Goal: Communication & Community: Answer question/provide support

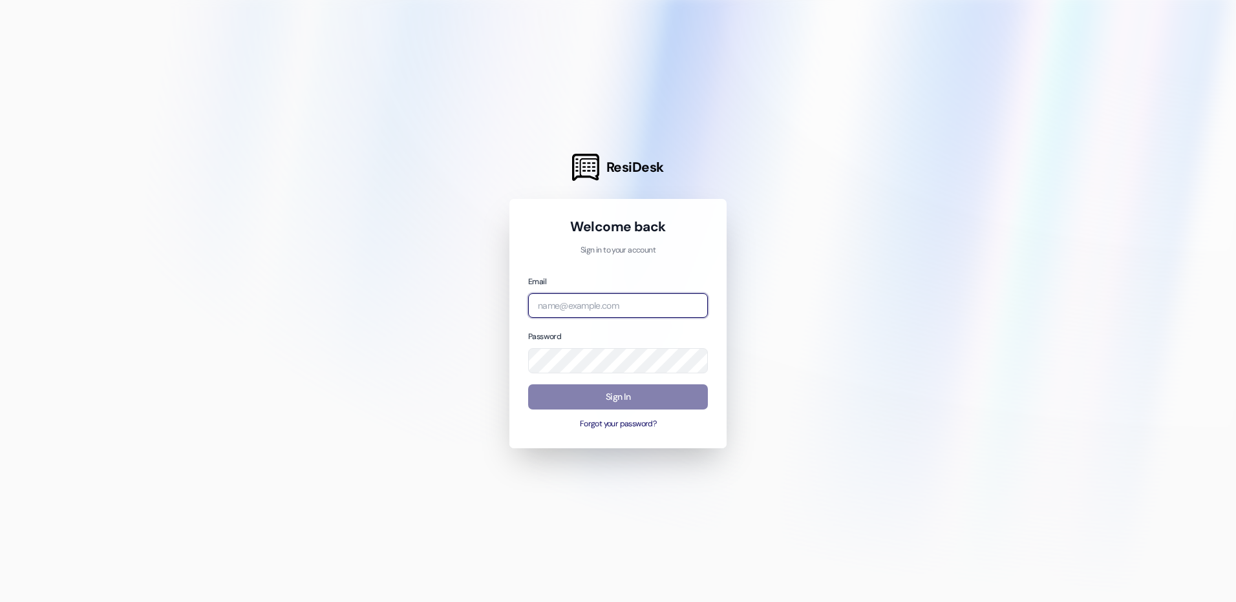
type input "[EMAIL_ADDRESS][DOMAIN_NAME]"
click at [567, 401] on button "Sign In" at bounding box center [618, 397] width 180 height 25
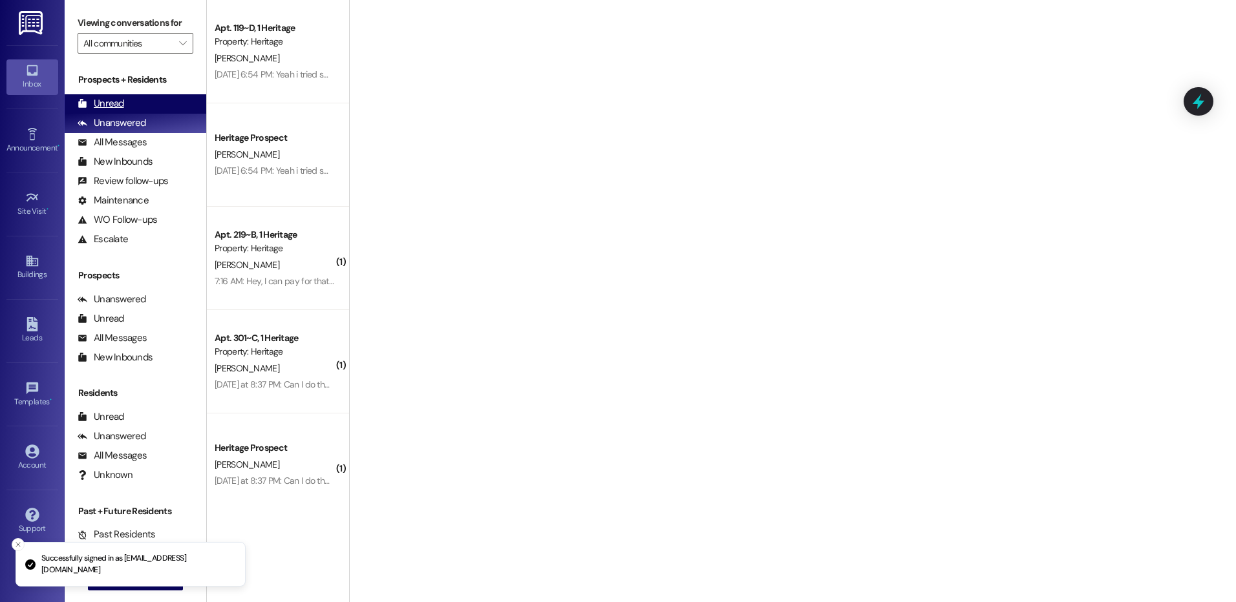
click at [97, 107] on div "Unread" at bounding box center [101, 104] width 47 height 14
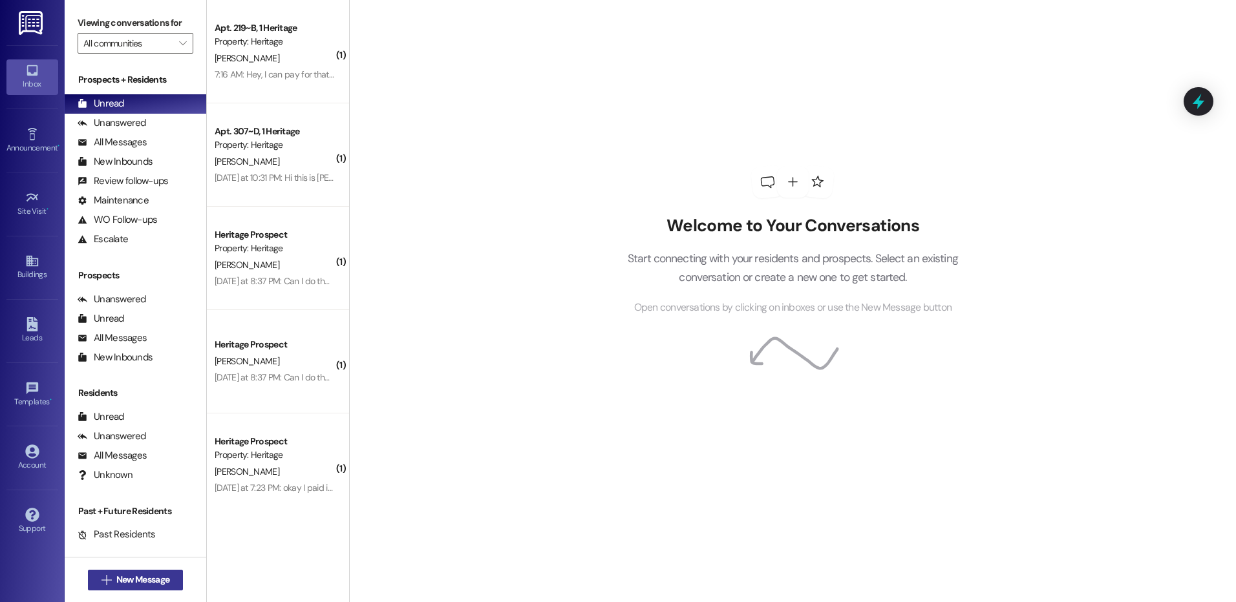
click at [116, 576] on span "New Message" at bounding box center [142, 580] width 53 height 14
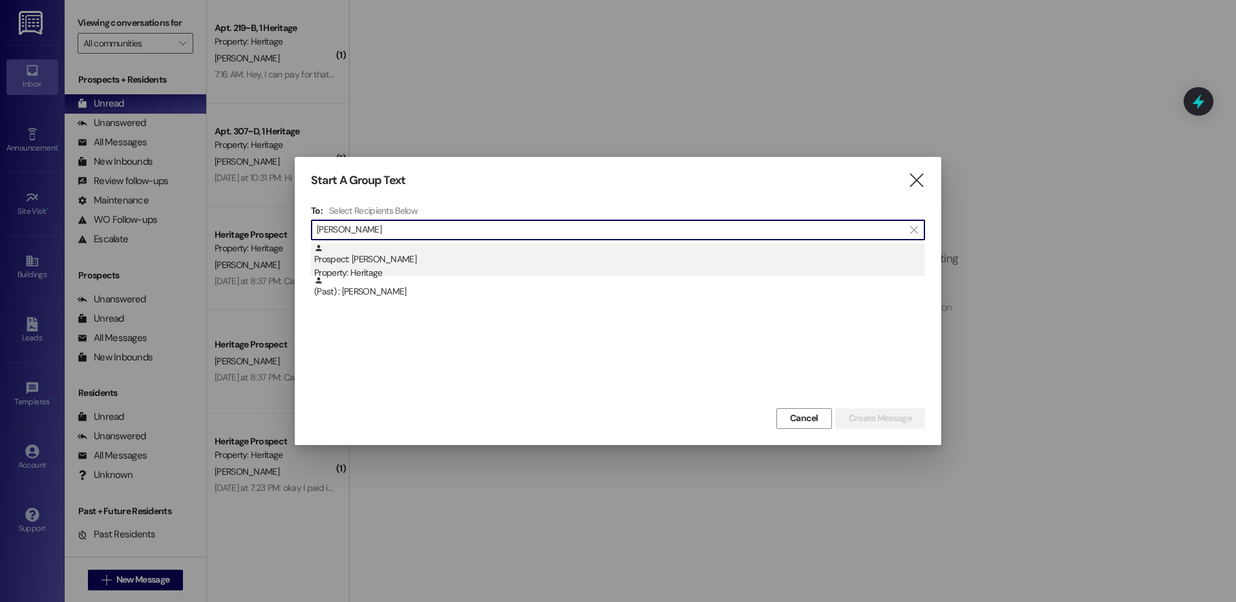
type input "[PERSON_NAME]"
click at [401, 254] on div "Prospect: [PERSON_NAME] Property: Heritage" at bounding box center [619, 262] width 611 height 37
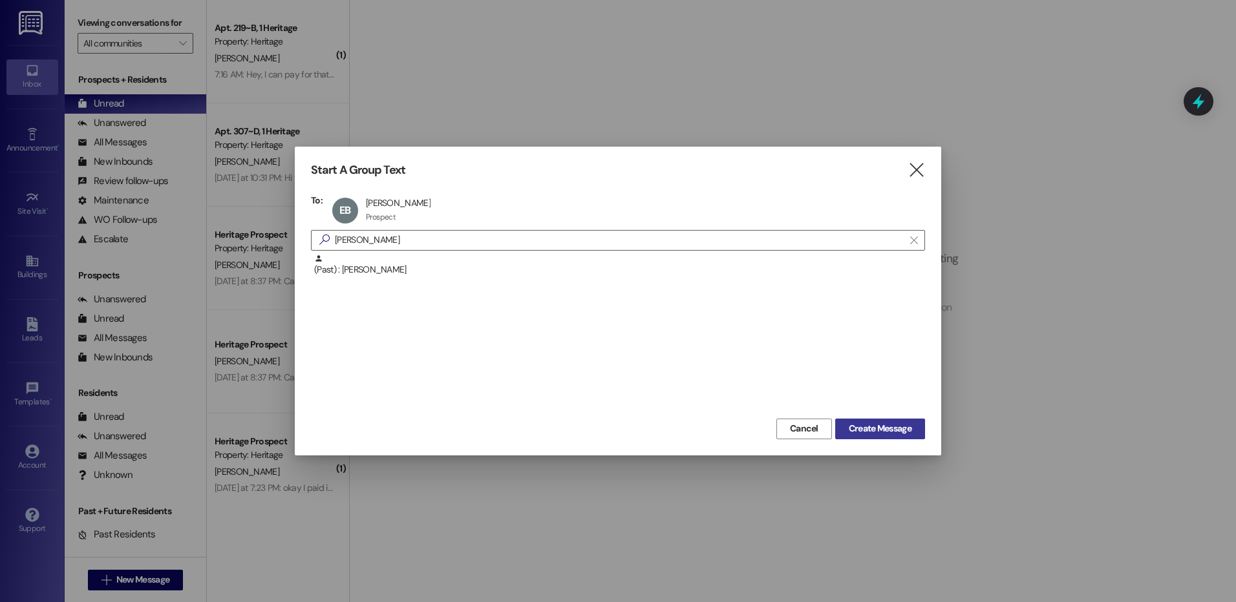
click at [860, 425] on span "Create Message" at bounding box center [880, 429] width 63 height 14
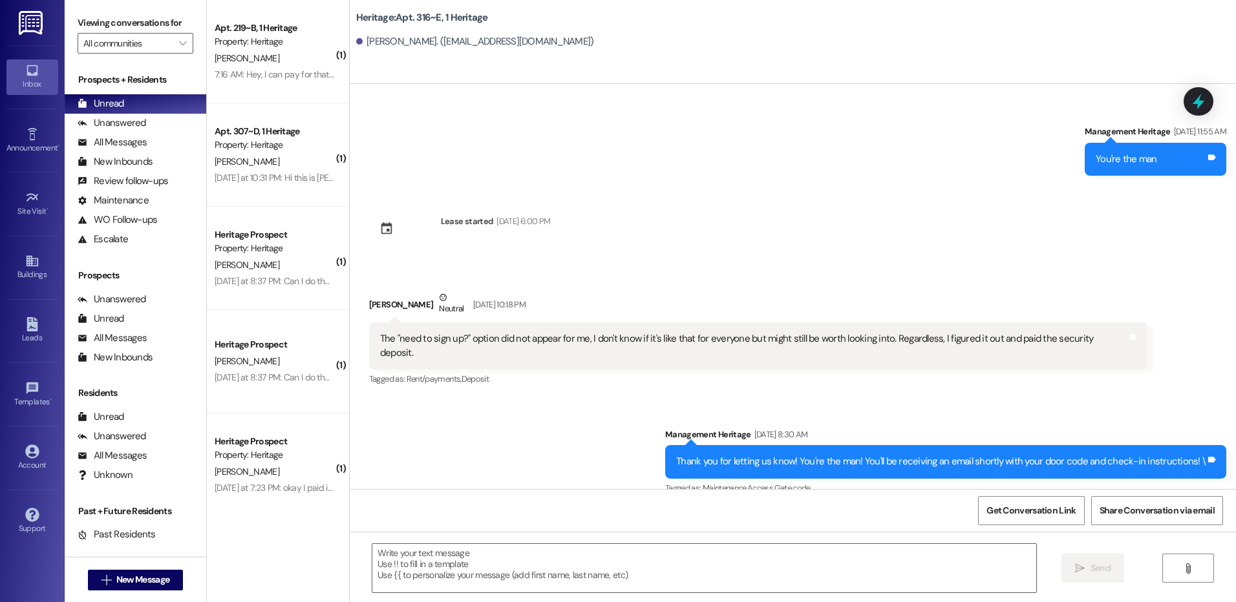
scroll to position [899, 0]
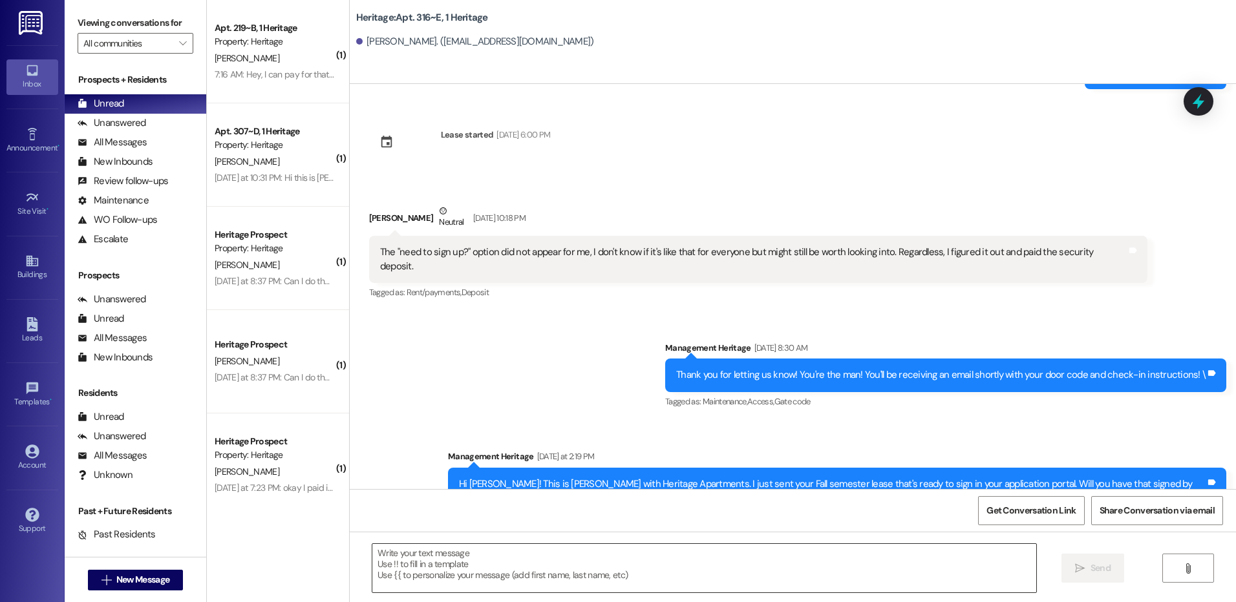
click at [517, 562] on textarea at bounding box center [703, 568] width 663 height 48
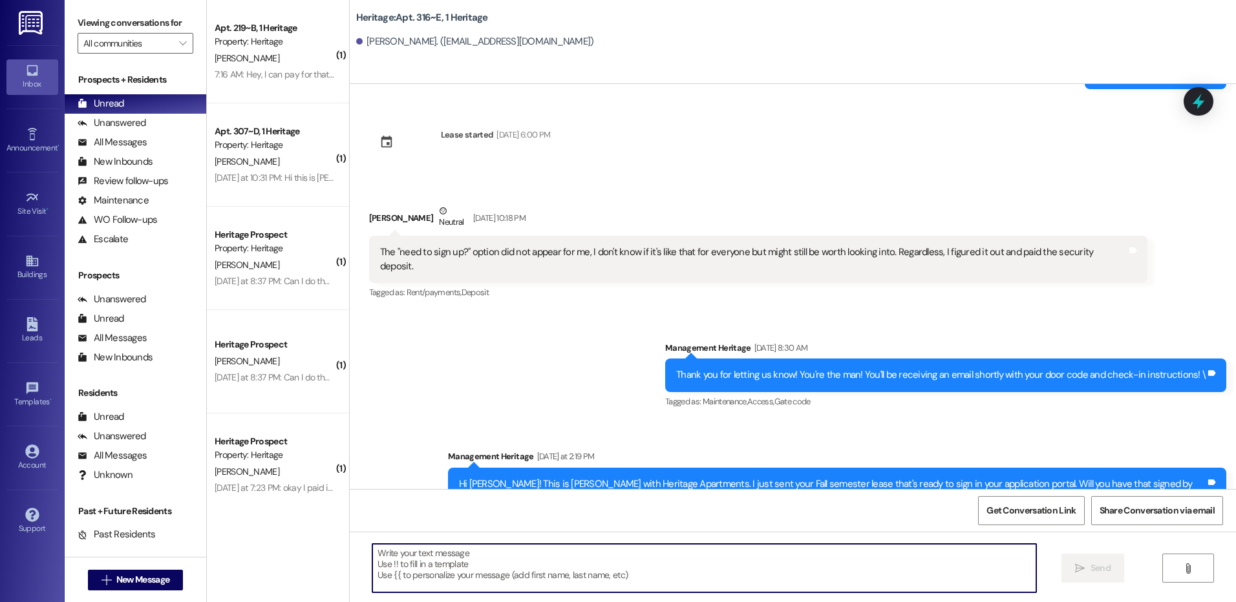
paste textarea "Hi ___! This is [PERSON_NAME] with Heritage Apartments. Thanks for getting your…"
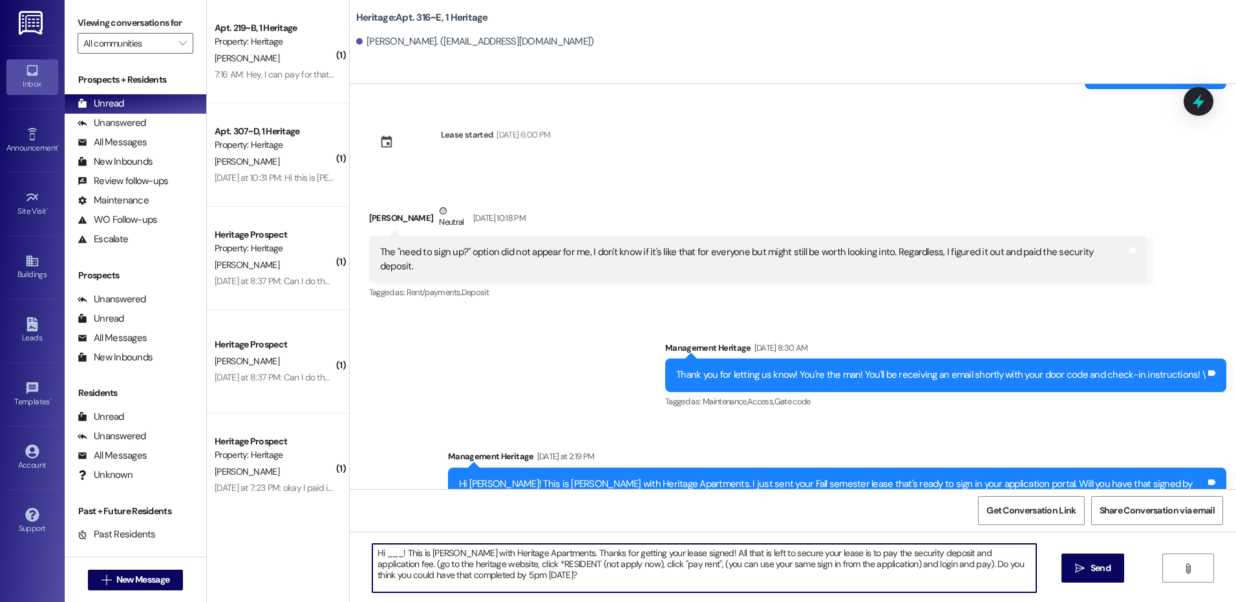
click at [385, 557] on textarea "Hi ___! This is [PERSON_NAME] with Heritage Apartments. Thanks for getting your…" at bounding box center [703, 568] width 663 height 48
click at [385, 557] on textarea "Hi [PERSON_NAME]! This is [PERSON_NAME] with Heritage Apartments. Thanks for ge…" at bounding box center [703, 568] width 663 height 48
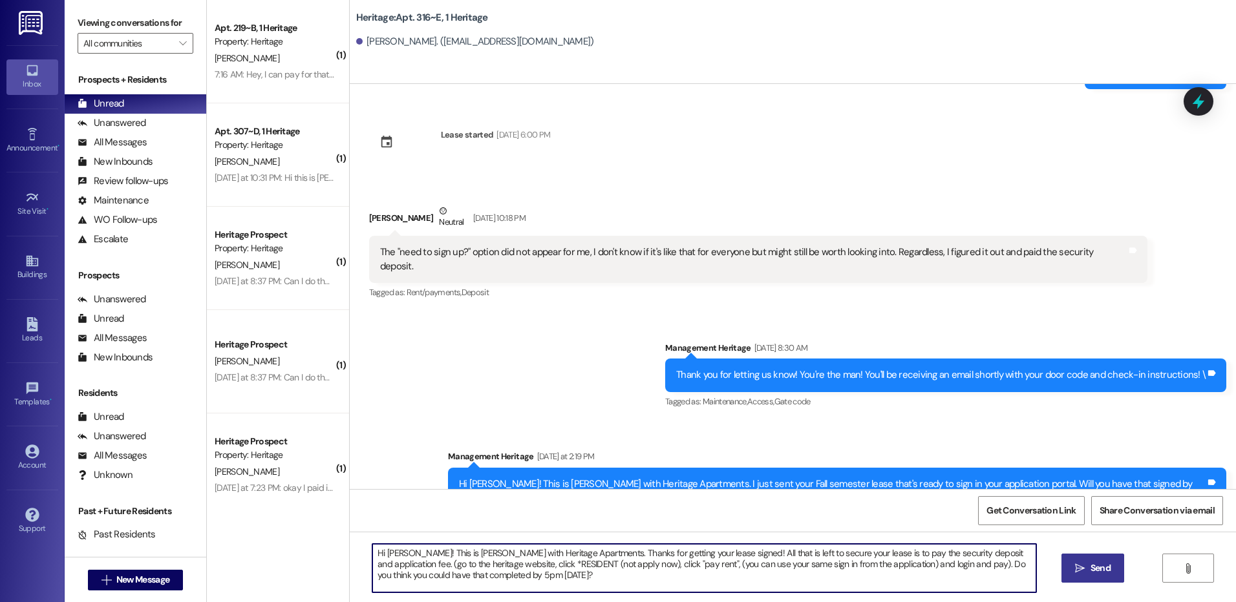
type textarea "Hi [PERSON_NAME]! This is [PERSON_NAME] with Heritage Apartments. Thanks for ge…"
click at [1076, 561] on button " Send" at bounding box center [1092, 568] width 63 height 29
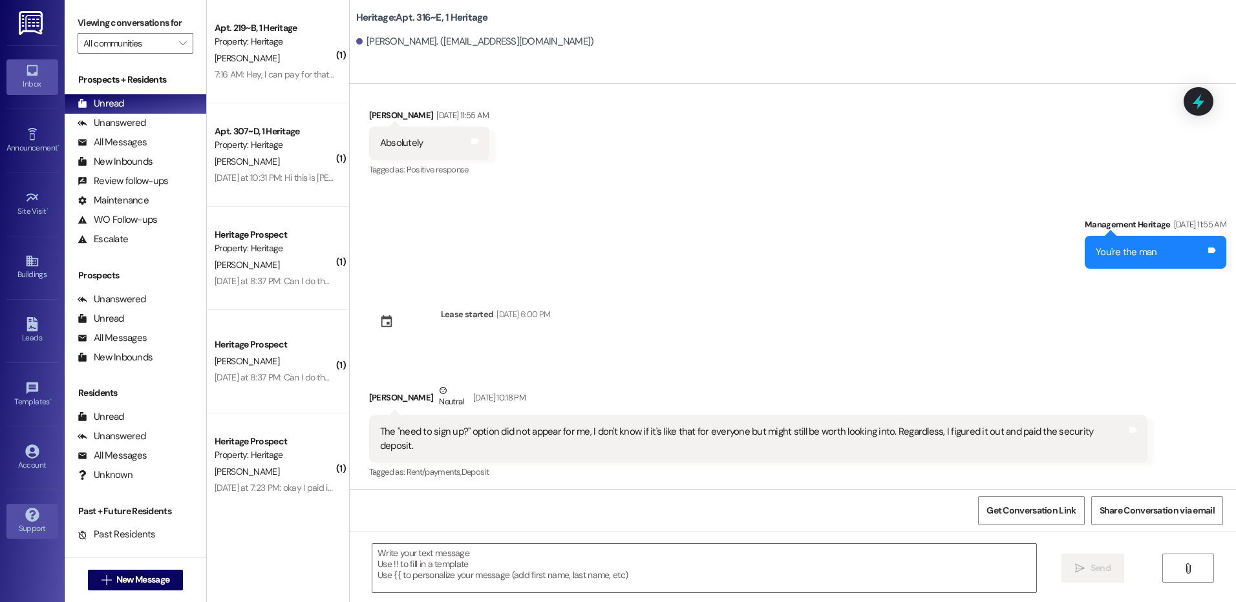
scroll to position [680, 0]
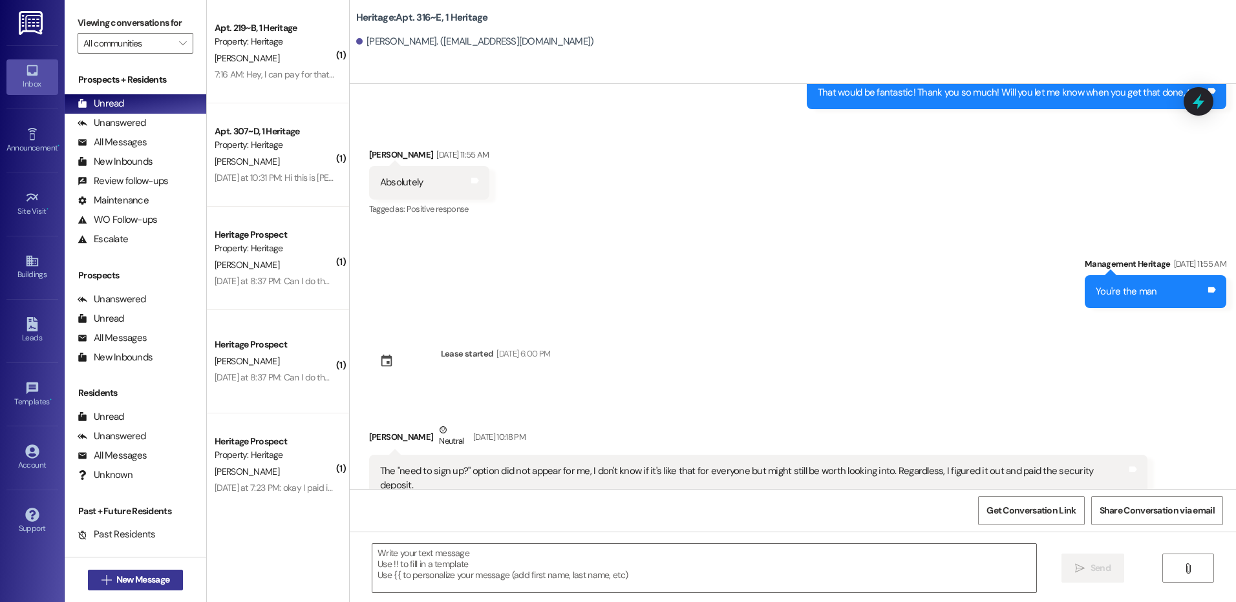
click at [160, 583] on span "New Message" at bounding box center [142, 580] width 53 height 14
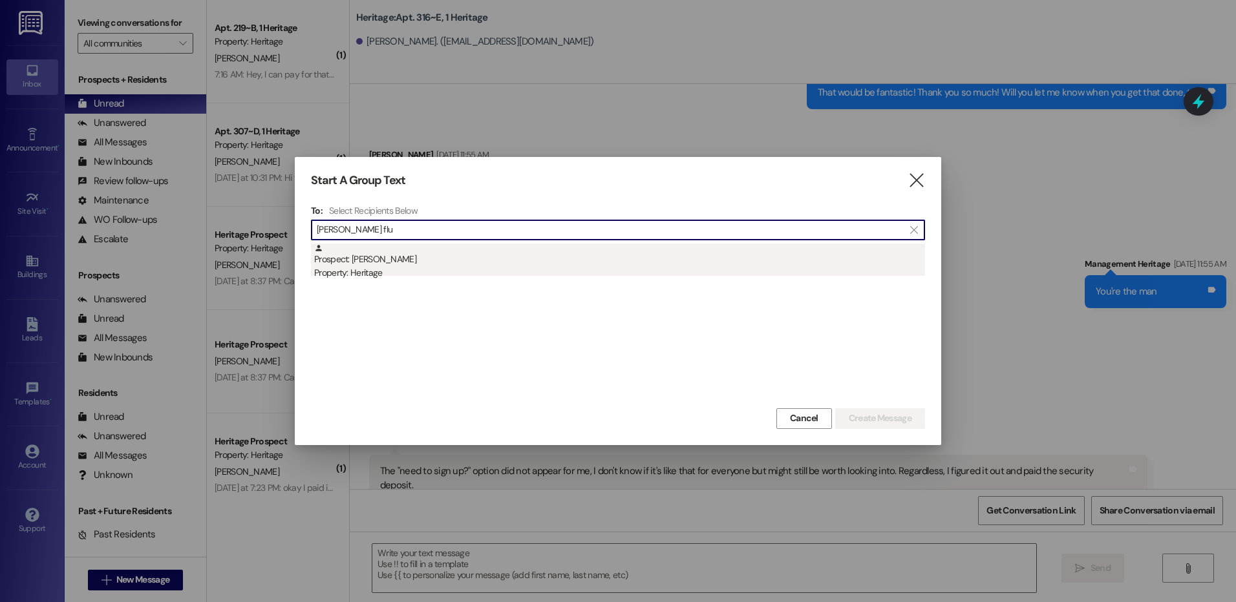
type input "[PERSON_NAME] flu"
click at [525, 251] on div "Prospect: [PERSON_NAME] Property: Heritage" at bounding box center [619, 262] width 611 height 37
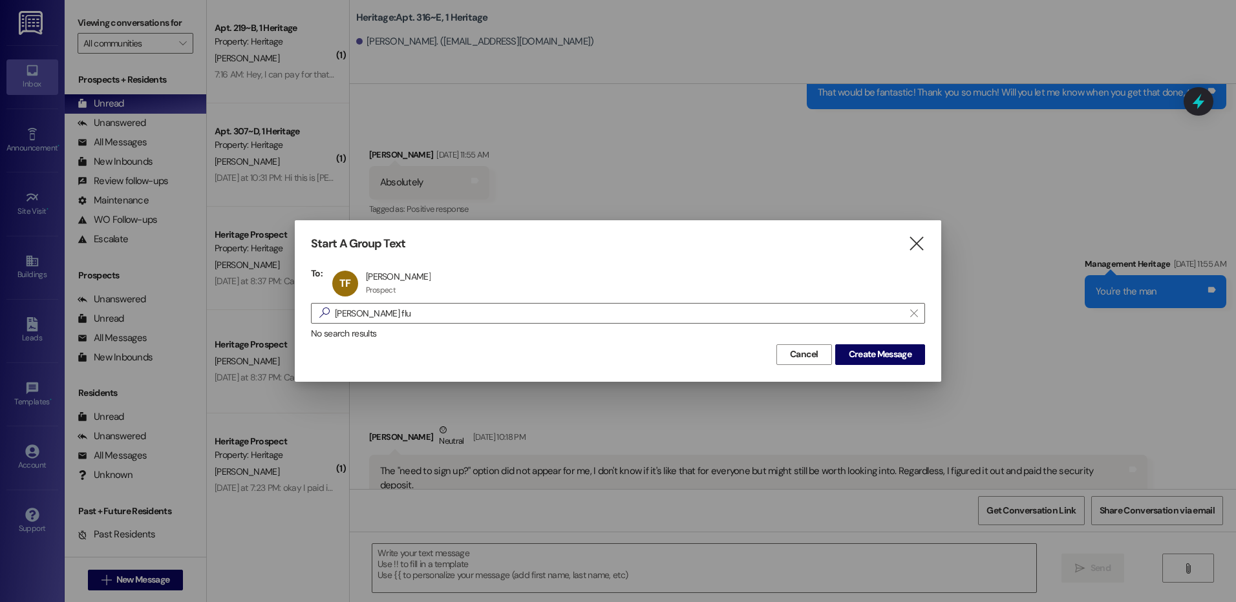
click at [849, 365] on div "Start A Group Text  To: [PERSON_NAME] [PERSON_NAME] Prospect Prospect click to…" at bounding box center [618, 300] width 646 height 161
click at [853, 353] on span "Create Message" at bounding box center [880, 355] width 63 height 14
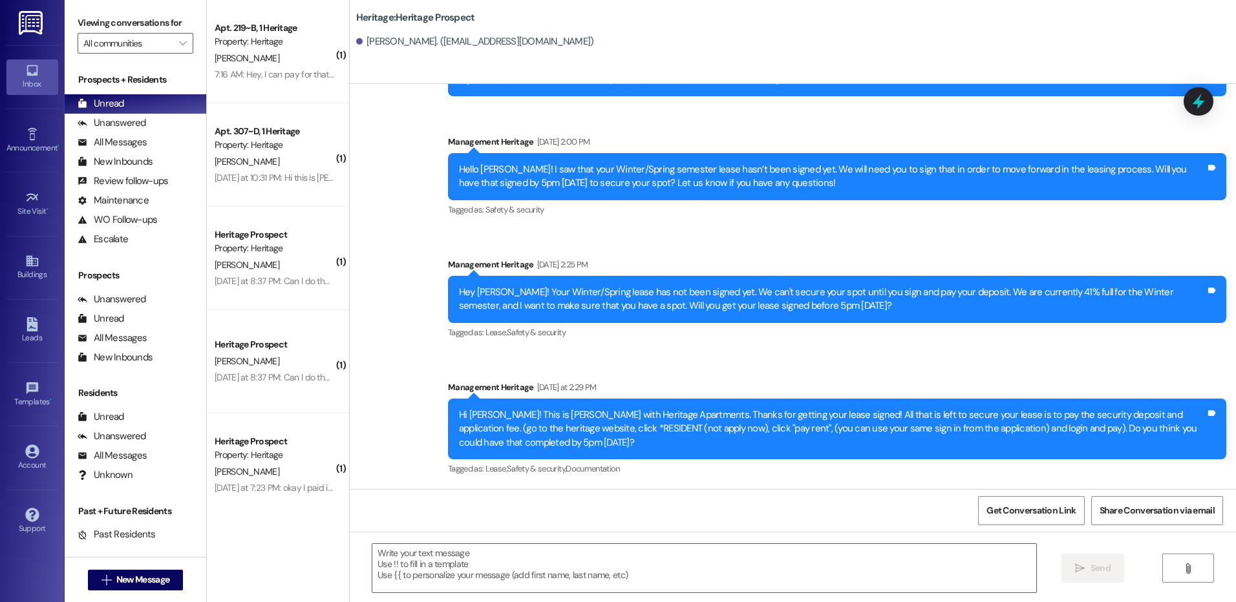
scroll to position [92, 0]
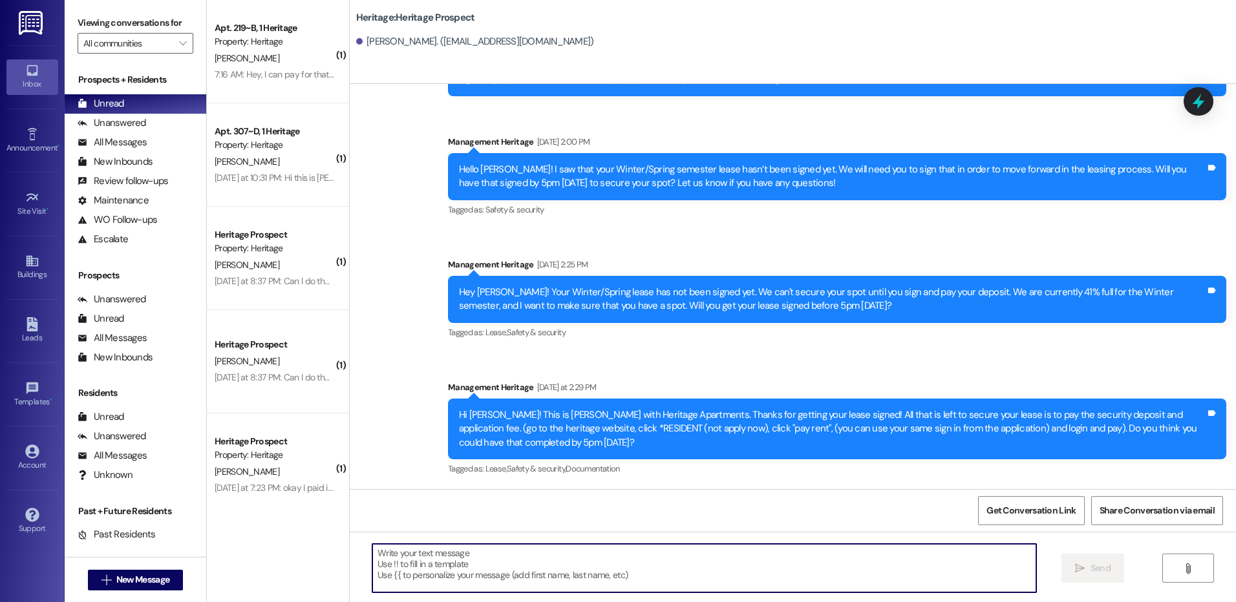
click at [423, 571] on textarea at bounding box center [703, 568] width 663 height 48
paste textarea "Hi ___! It's Paige with Heritage Apartments. I saw that you still haven't paid …"
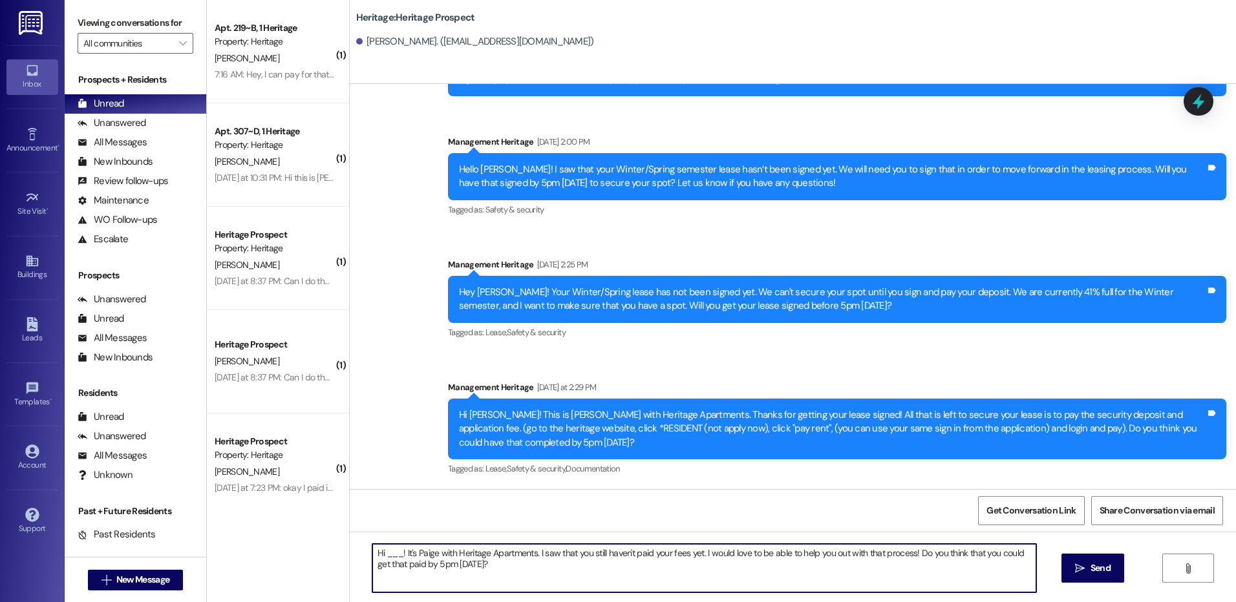
click at [392, 550] on textarea "Hi ___! It's Paige with Heritage Apartments. I saw that you still haven't paid …" at bounding box center [703, 568] width 663 height 48
click at [378, 550] on textarea "Hi ___! It's Paige with Heritage Apartments. I saw that you still haven't paid …" at bounding box center [703, 568] width 663 height 48
click at [393, 557] on textarea "Hi [PERSON_NAME]! It's Paige with Heritage Apartments. I saw that you still hav…" at bounding box center [703, 568] width 663 height 48
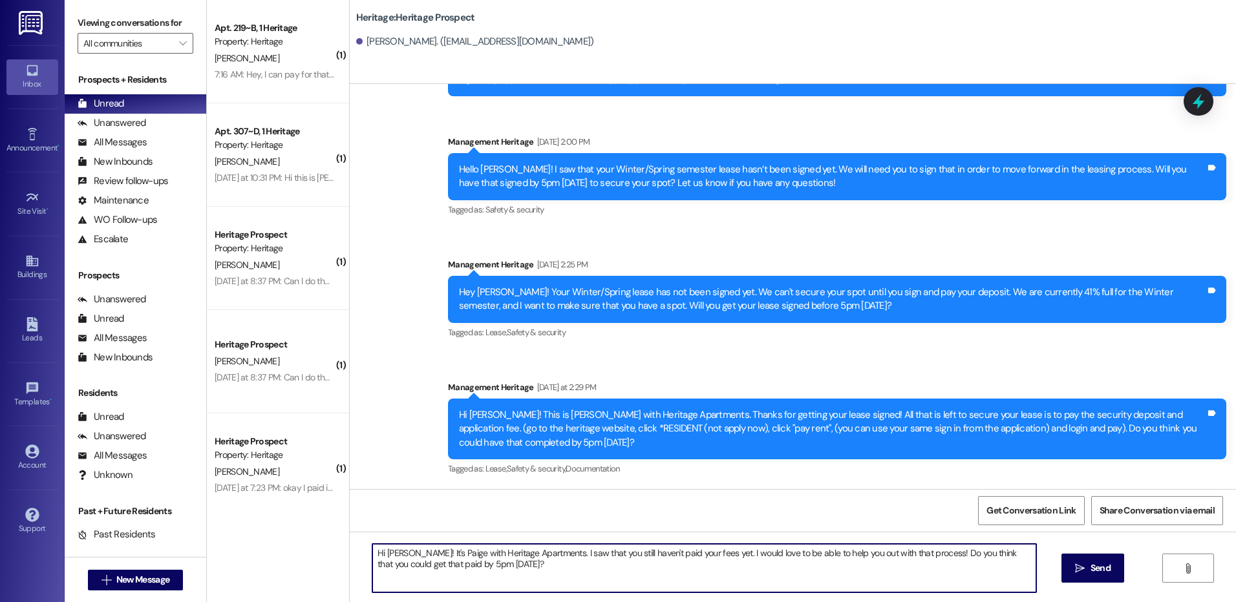
click at [391, 555] on textarea "Hi [PERSON_NAME]! It's Paige with Heritage Apartments. I saw that you still hav…" at bounding box center [703, 568] width 663 height 48
click at [449, 572] on textarea "Hi [PERSON_NAME]! It's [PERSON_NAME] with Heritage Apartments. I saw that you s…" at bounding box center [703, 568] width 663 height 48
type textarea "Hi [PERSON_NAME]! It's [PERSON_NAME] with Heritage Apartments. I saw that you s…"
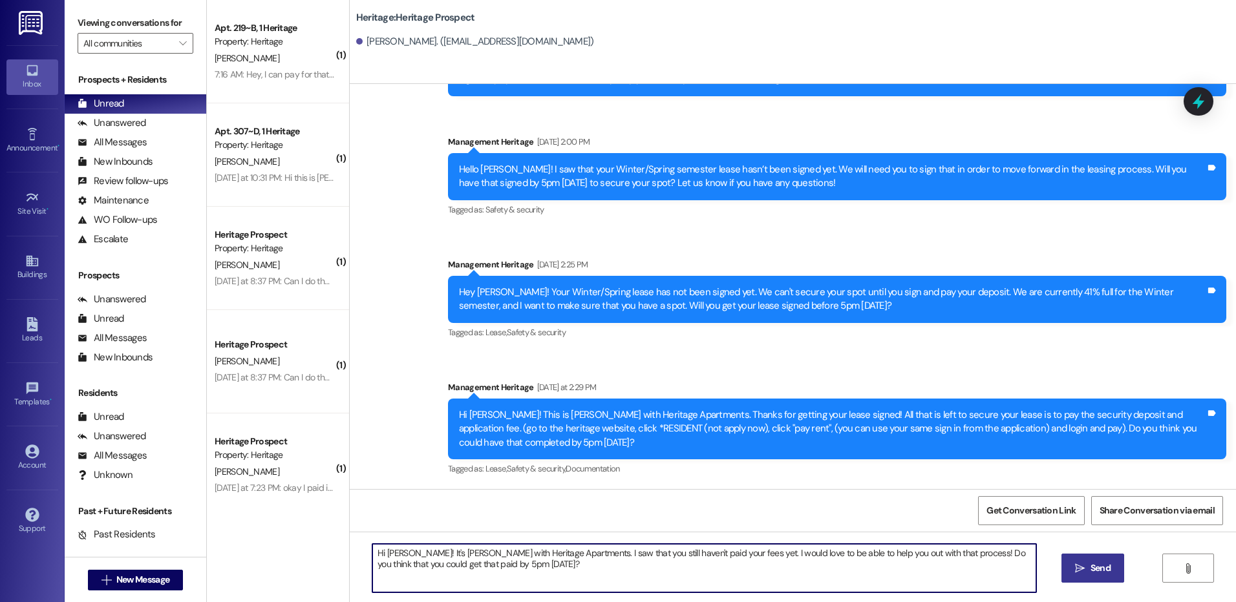
click at [1107, 569] on span "Send" at bounding box center [1100, 569] width 20 height 14
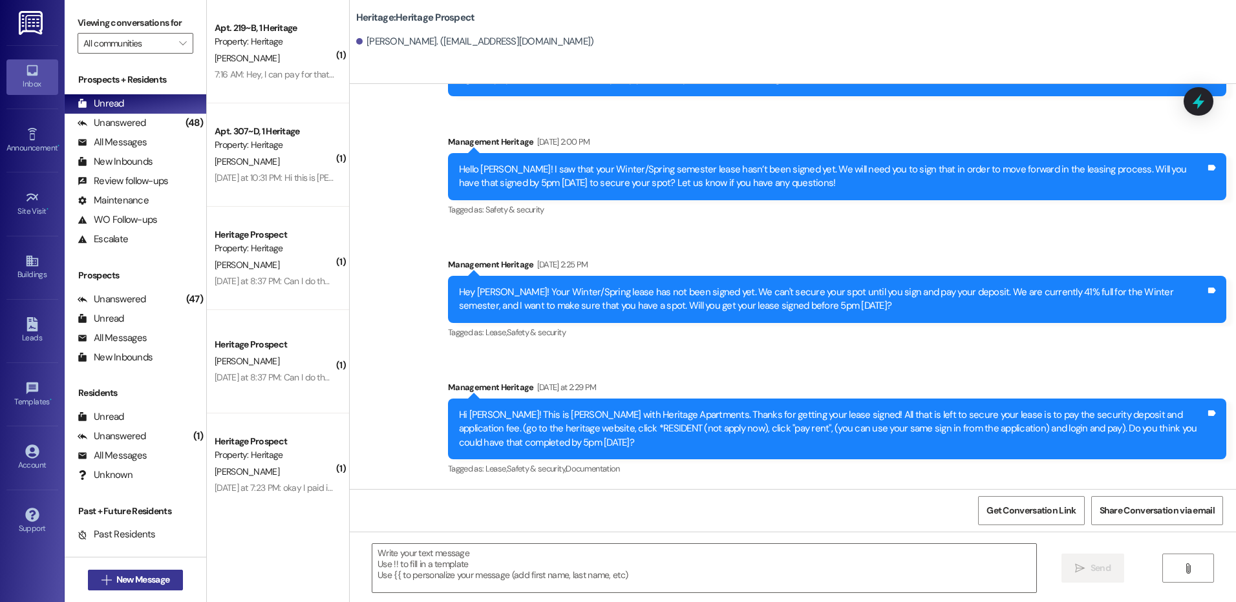
click at [134, 586] on span "New Message" at bounding box center [142, 580] width 53 height 14
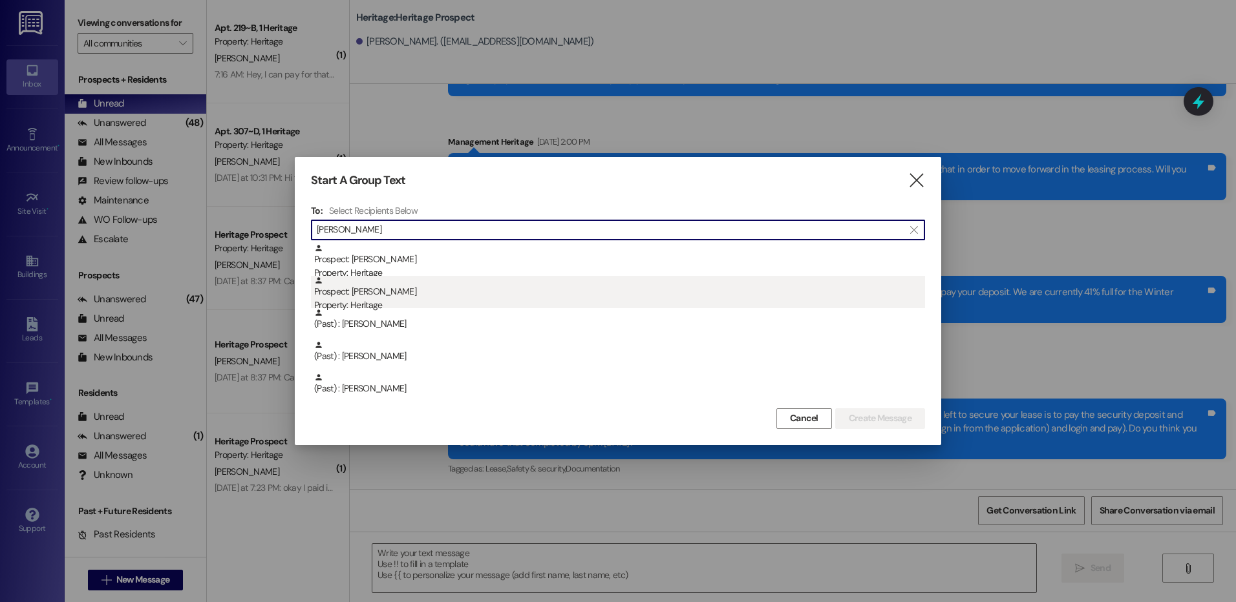
type input "[PERSON_NAME]"
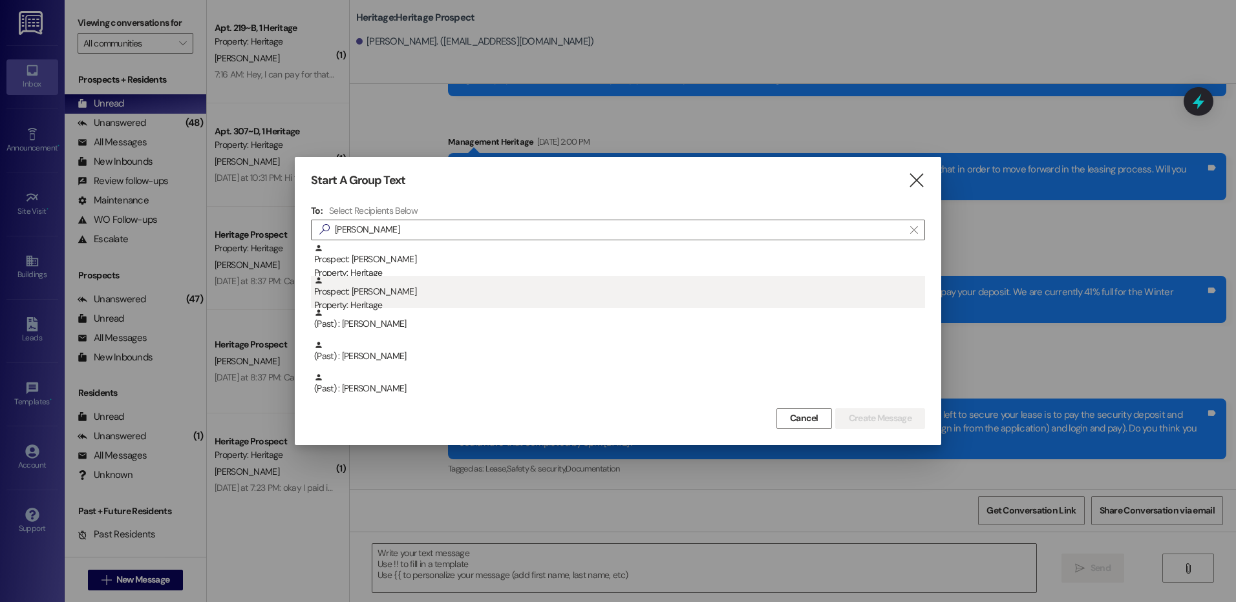
click at [432, 287] on div "Prospect: [PERSON_NAME] Property: Heritage" at bounding box center [619, 294] width 611 height 37
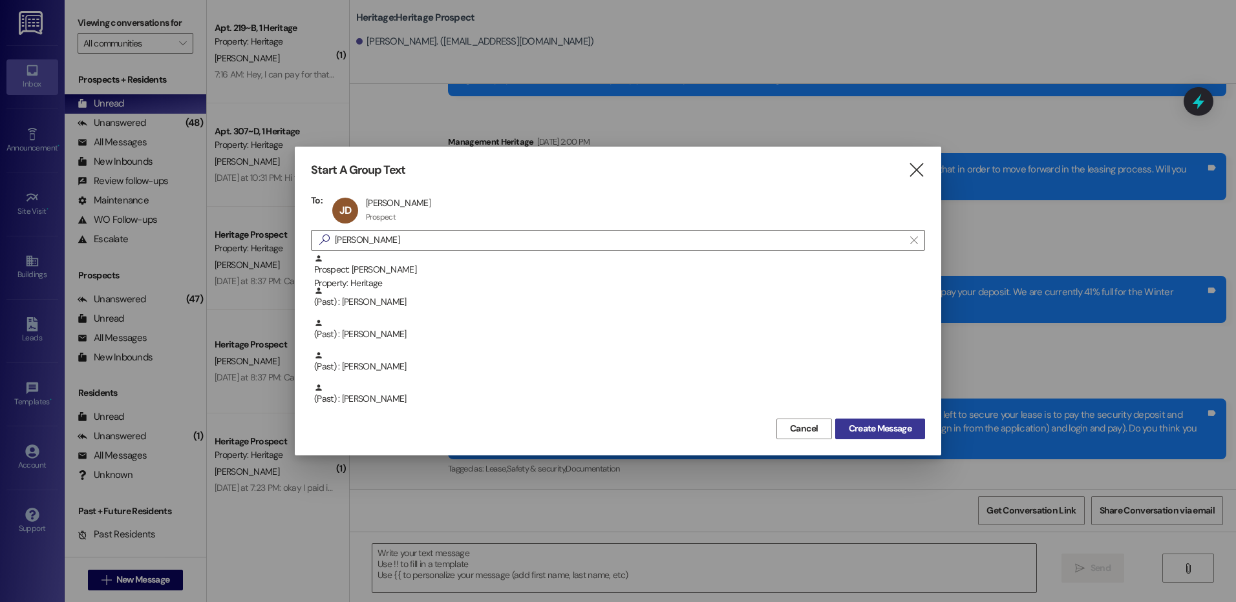
click at [915, 426] on button "Create Message" at bounding box center [880, 429] width 90 height 21
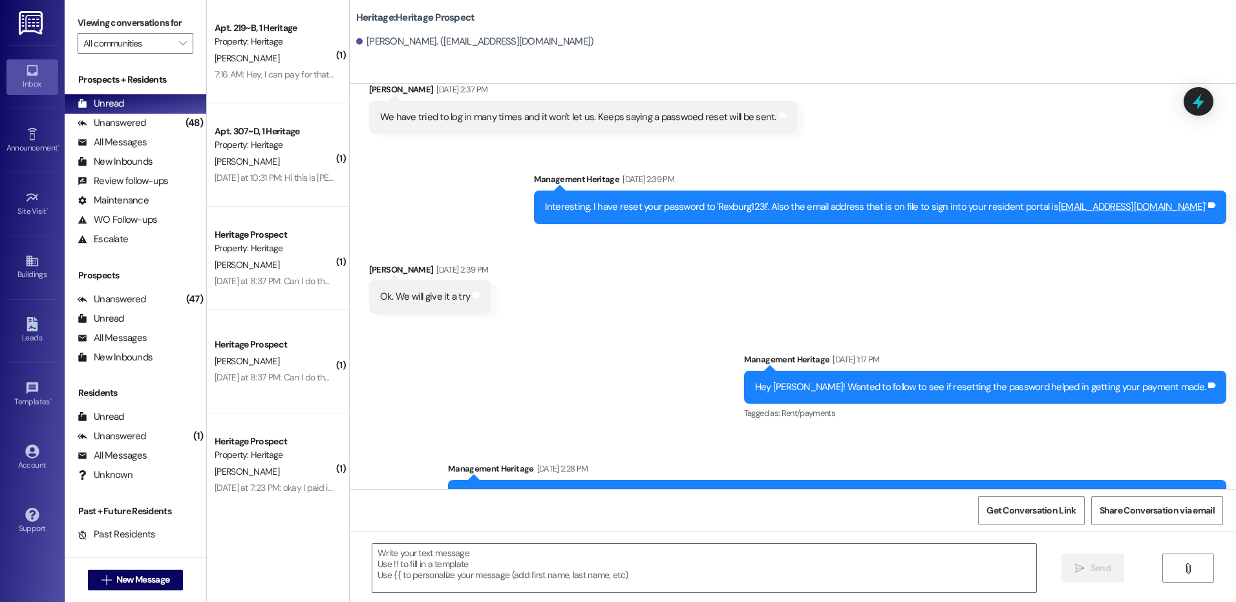
scroll to position [1291, 0]
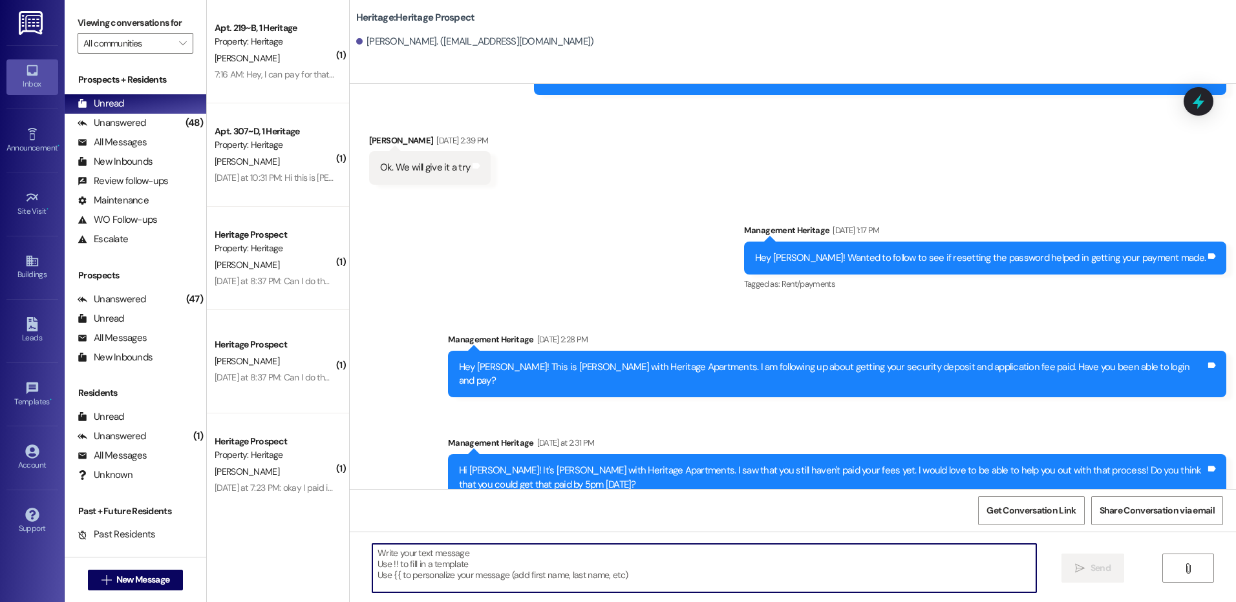
click at [432, 575] on textarea at bounding box center [703, 568] width 663 height 48
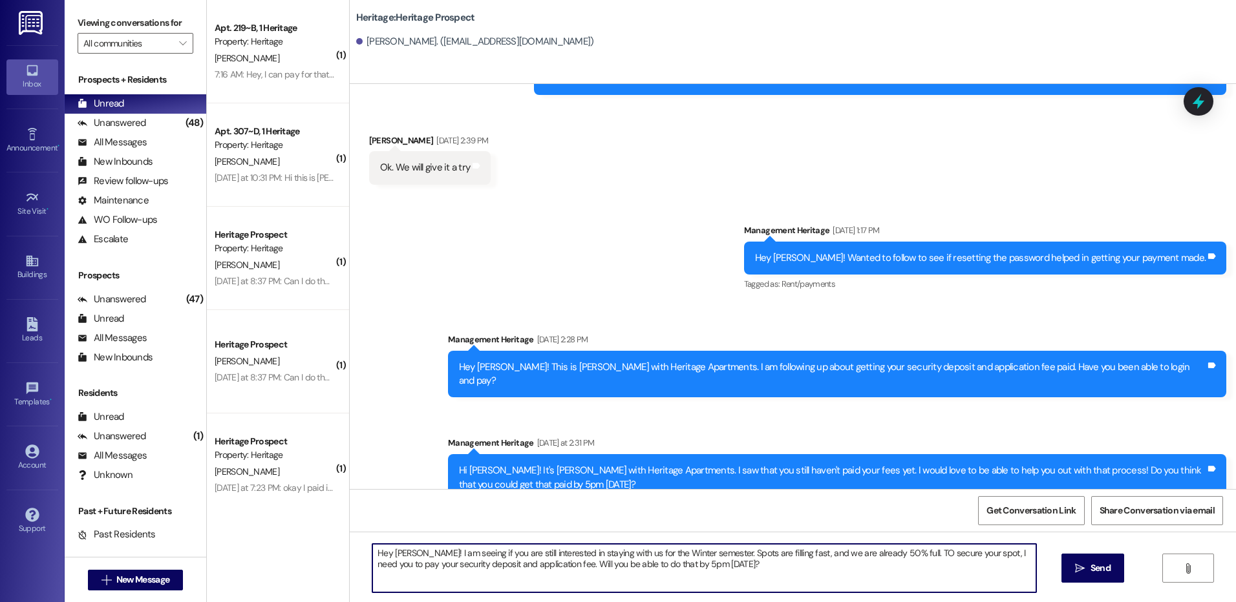
click at [748, 557] on textarea "Hey [PERSON_NAME]! I am seeing if you are still interested in staying with us f…" at bounding box center [703, 568] width 663 height 48
click at [920, 557] on textarea "Hey [PERSON_NAME]! I am seeing if you are still interested in staying with us f…" at bounding box center [703, 568] width 663 height 48
click at [895, 558] on textarea "Hey [PERSON_NAME]! I am seeing if you are still interested in staying with us f…" at bounding box center [703, 568] width 663 height 48
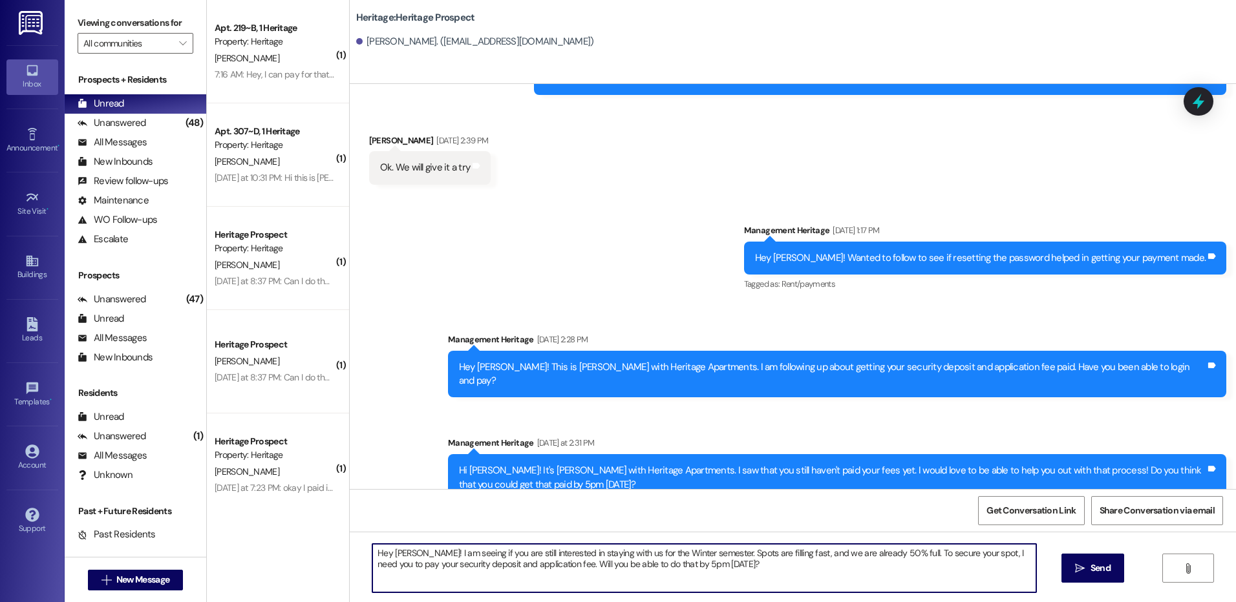
click at [840, 570] on textarea "Hey [PERSON_NAME]! I am seeing if you are still interested in staying with us f…" at bounding box center [703, 568] width 663 height 48
type textarea "Hey [PERSON_NAME]! I am seeing if you are still interested in staying with us f…"
click at [1083, 569] on icon "" at bounding box center [1080, 569] width 10 height 10
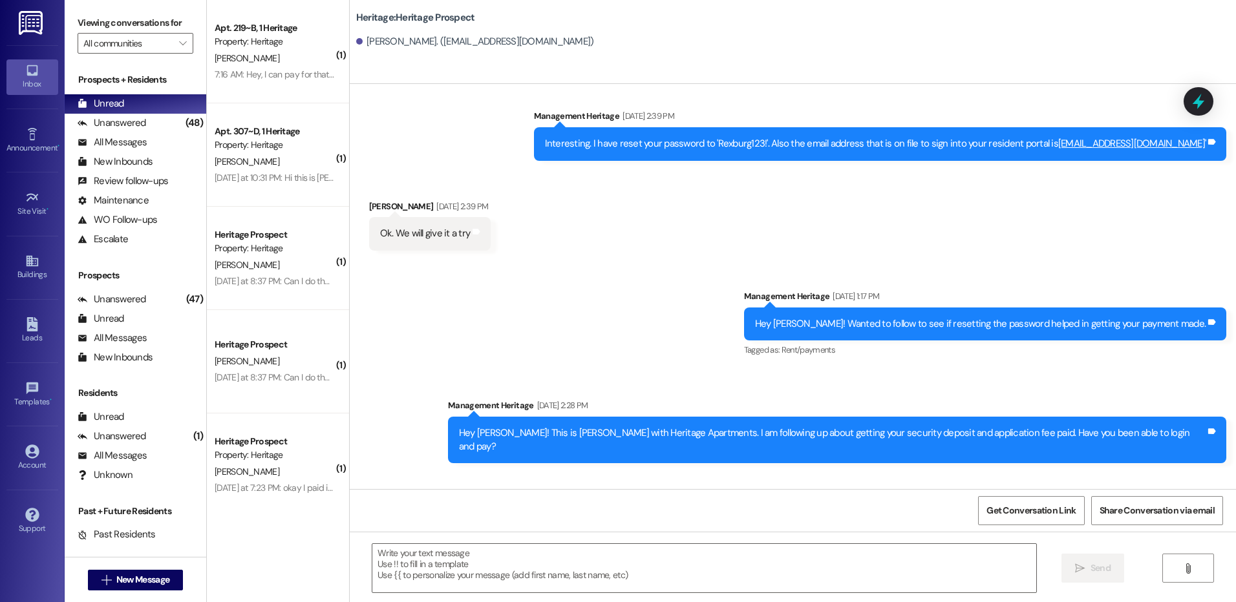
scroll to position [969, 0]
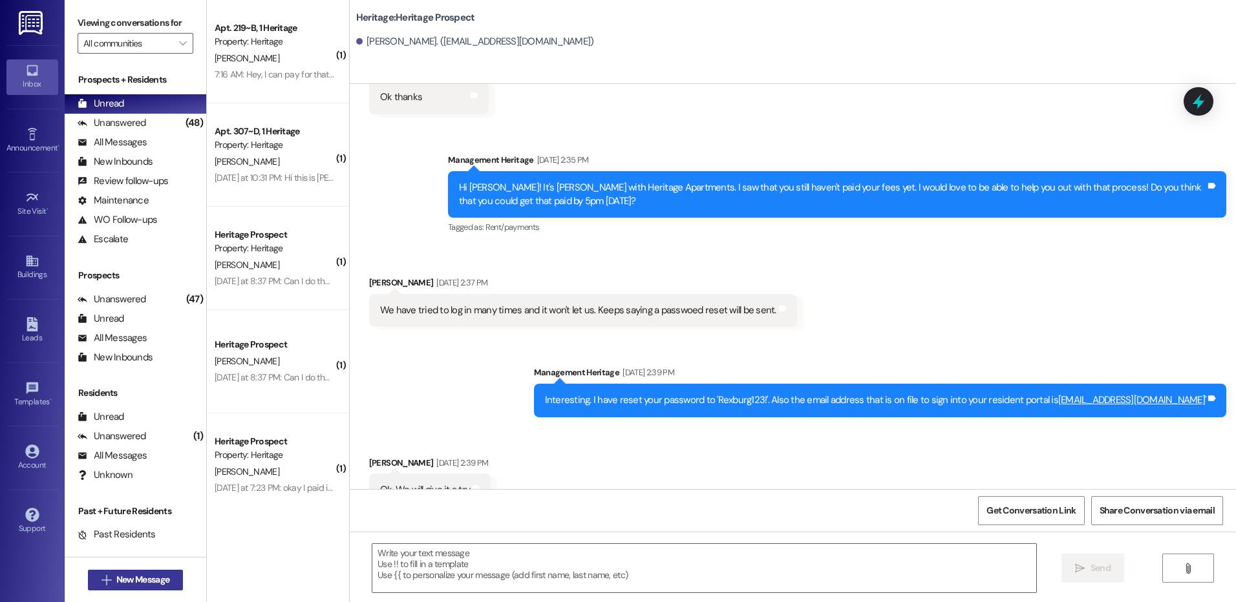
click at [140, 573] on button " New Message" at bounding box center [136, 580] width 96 height 21
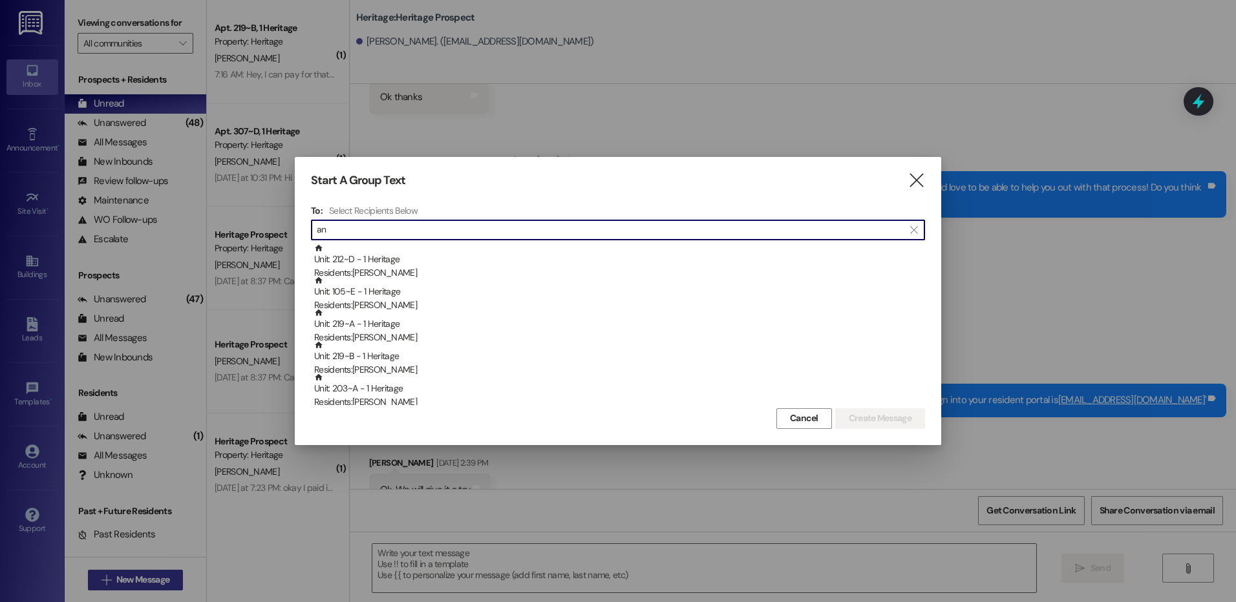
type input "a"
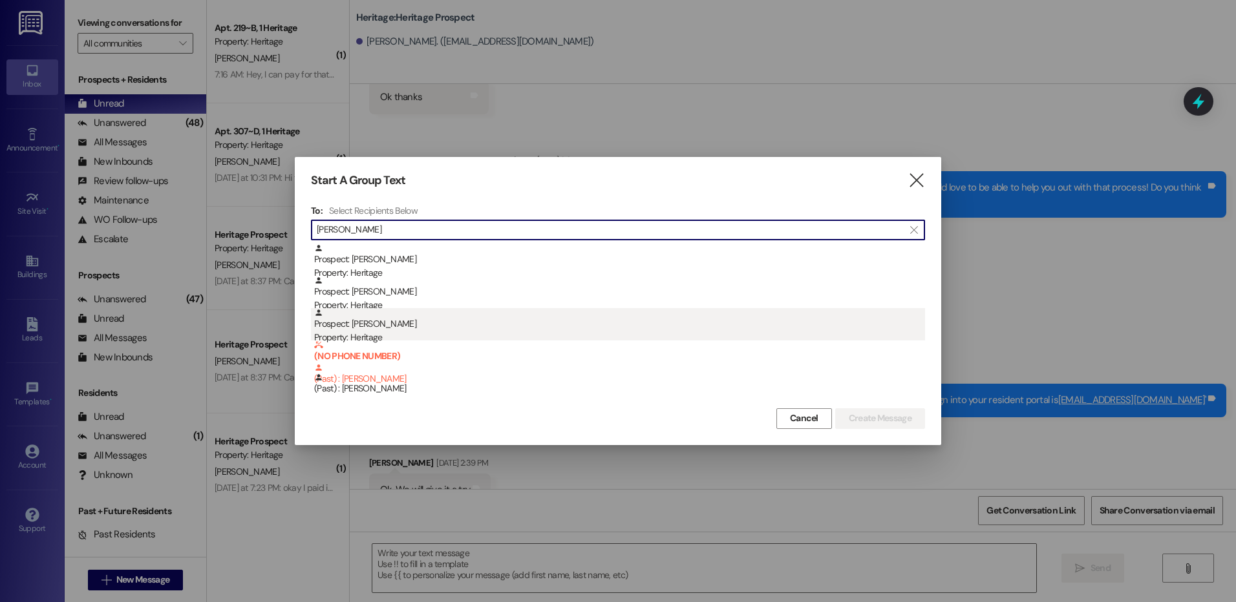
type input "[PERSON_NAME]"
click at [442, 330] on div "Prospect: [PERSON_NAME] Property: Heritage" at bounding box center [619, 326] width 611 height 37
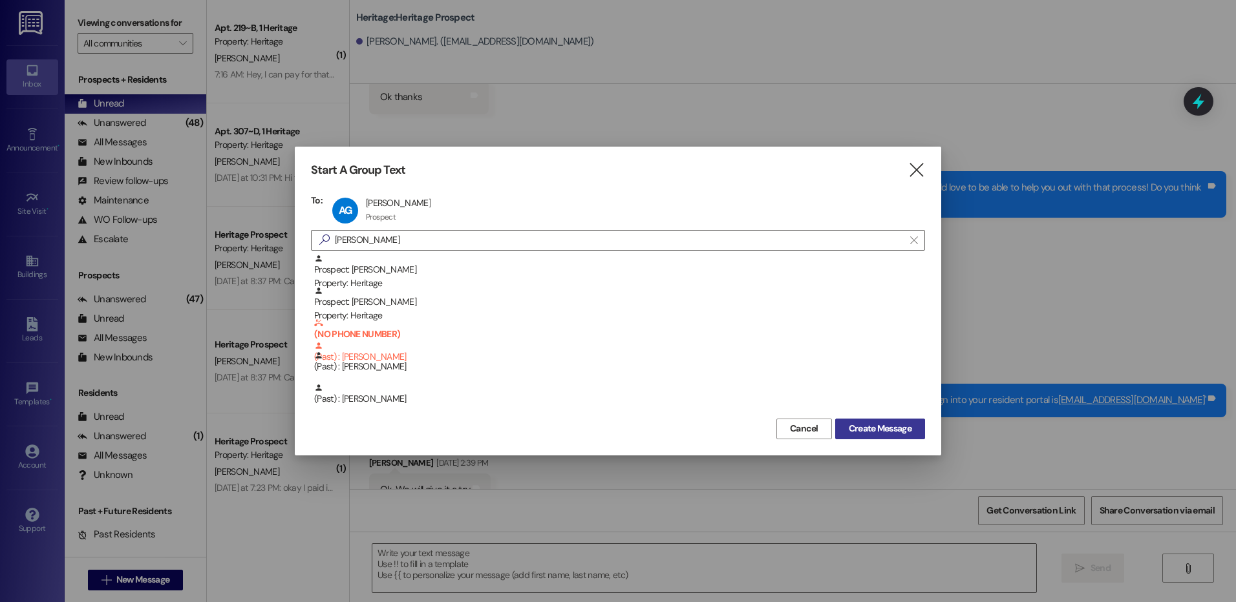
click at [871, 436] on span "Create Message" at bounding box center [880, 429] width 63 height 14
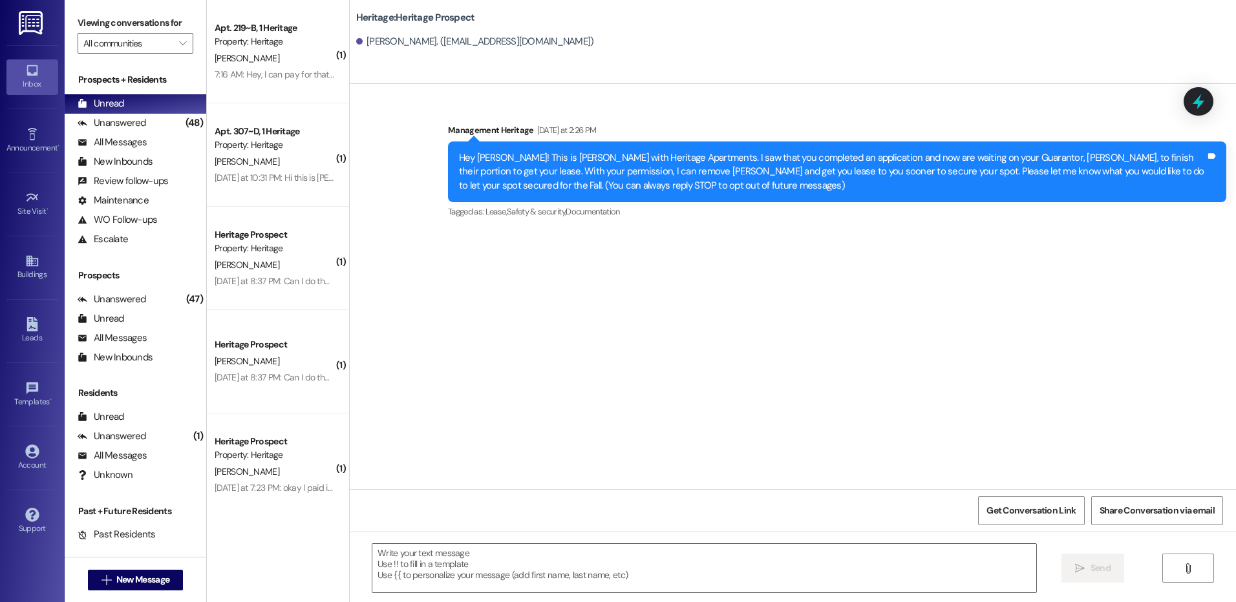
scroll to position [0, 0]
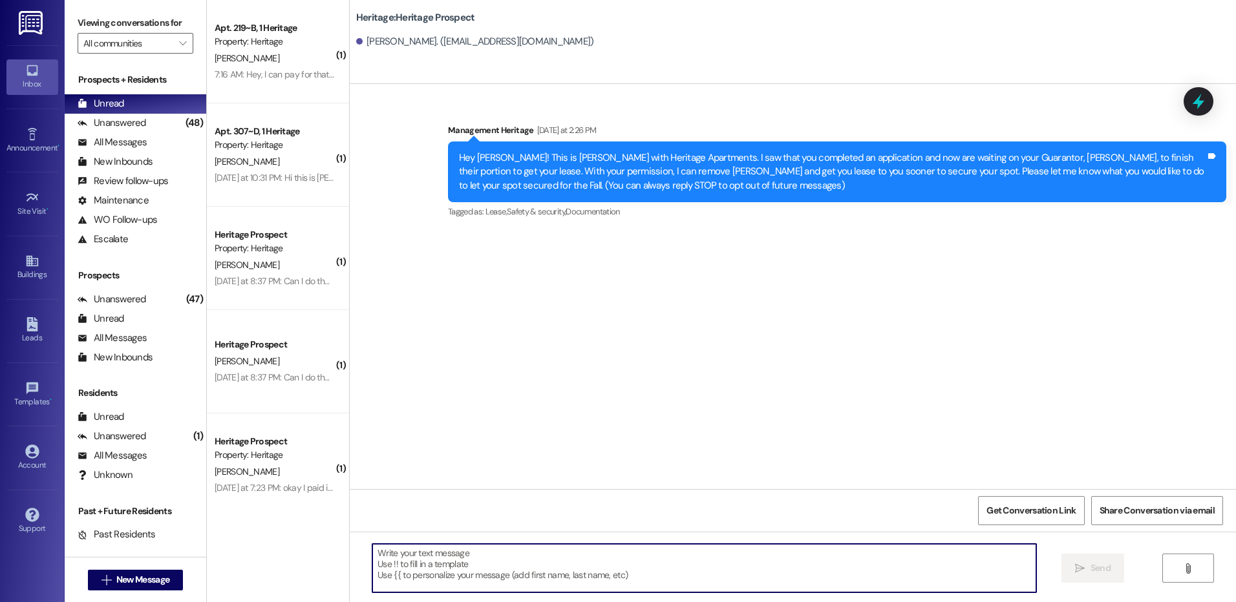
click at [445, 580] on textarea at bounding box center [703, 568] width 663 height 48
paste textarea "Hi ____! This is [PERSON_NAME] with Heritage Apartments. I just sent your ____ …"
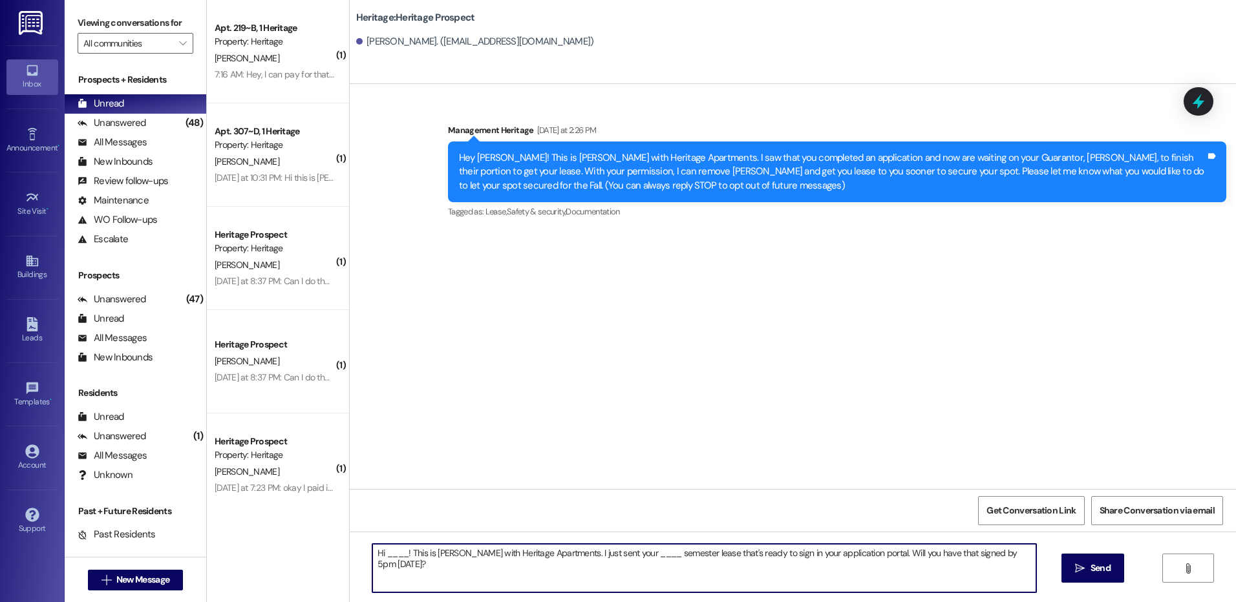
click at [393, 546] on textarea "Hi ____! This is [PERSON_NAME] with Heritage Apartments. I just sent your ____ …" at bounding box center [703, 568] width 663 height 48
click at [631, 555] on textarea "Hi [PERSON_NAME]! This is [PERSON_NAME] with Heritage Apartments. I just sent y…" at bounding box center [703, 568] width 663 height 48
click at [862, 557] on textarea "Hi [PERSON_NAME]! This is [PERSON_NAME] with Heritage Apartments. I just sent y…" at bounding box center [703, 568] width 663 height 48
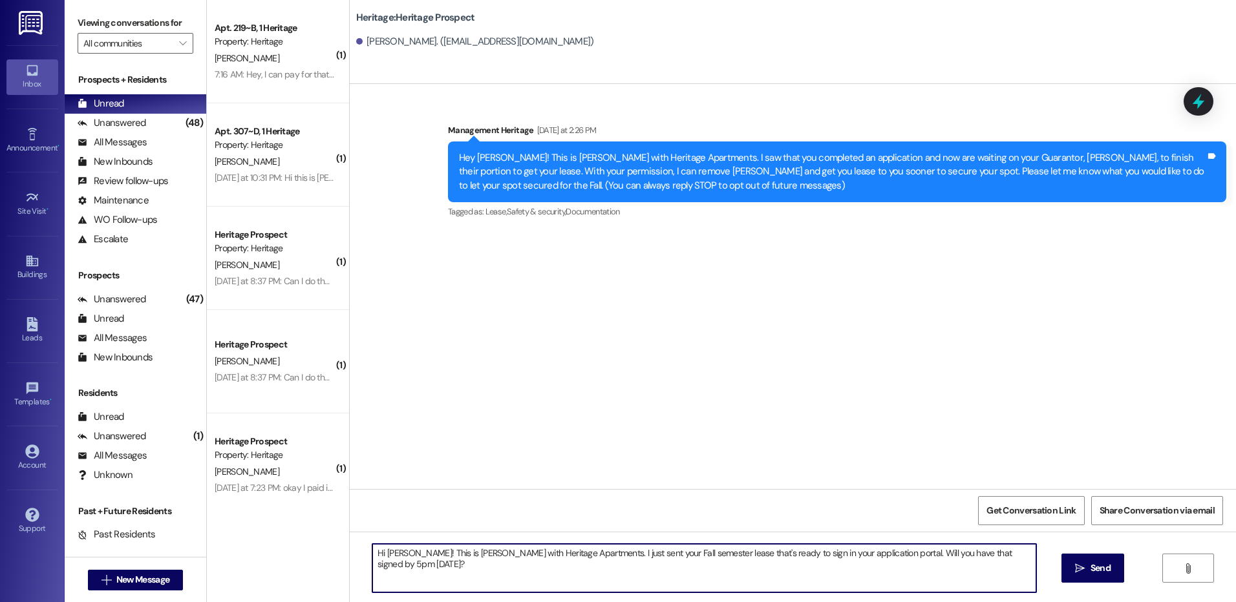
click at [862, 557] on textarea "Hi [PERSON_NAME]! This is [PERSON_NAME] with Heritage Apartments. I just sent y…" at bounding box center [703, 568] width 663 height 48
click at [886, 555] on textarea "Hi [PERSON_NAME]! This is [PERSON_NAME] with Heritage Apartments. I just sent y…" at bounding box center [703, 568] width 663 height 48
click at [968, 565] on textarea "Hi [PERSON_NAME]! This is [PERSON_NAME] with Heritage Apartments. I just sent y…" at bounding box center [703, 568] width 663 height 48
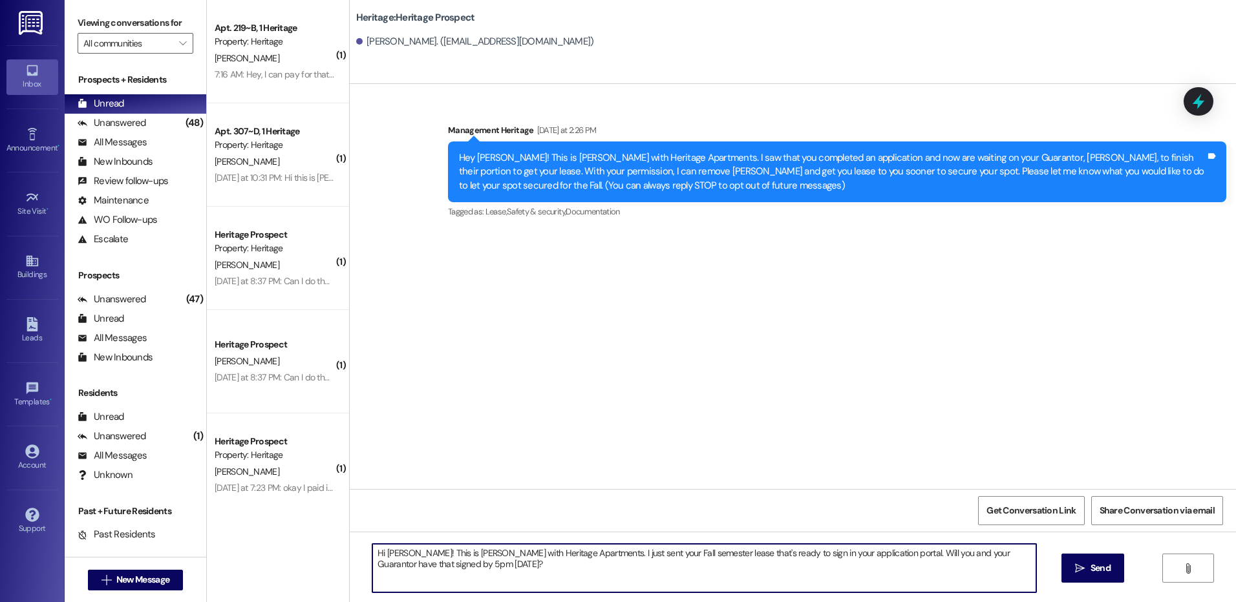
click at [968, 565] on textarea "Hi [PERSON_NAME]! This is [PERSON_NAME] with Heritage Apartments. I just sent y…" at bounding box center [703, 568] width 663 height 48
type textarea "Hi [PERSON_NAME]! This is [PERSON_NAME] with Heritage Apartments. I just sent y…"
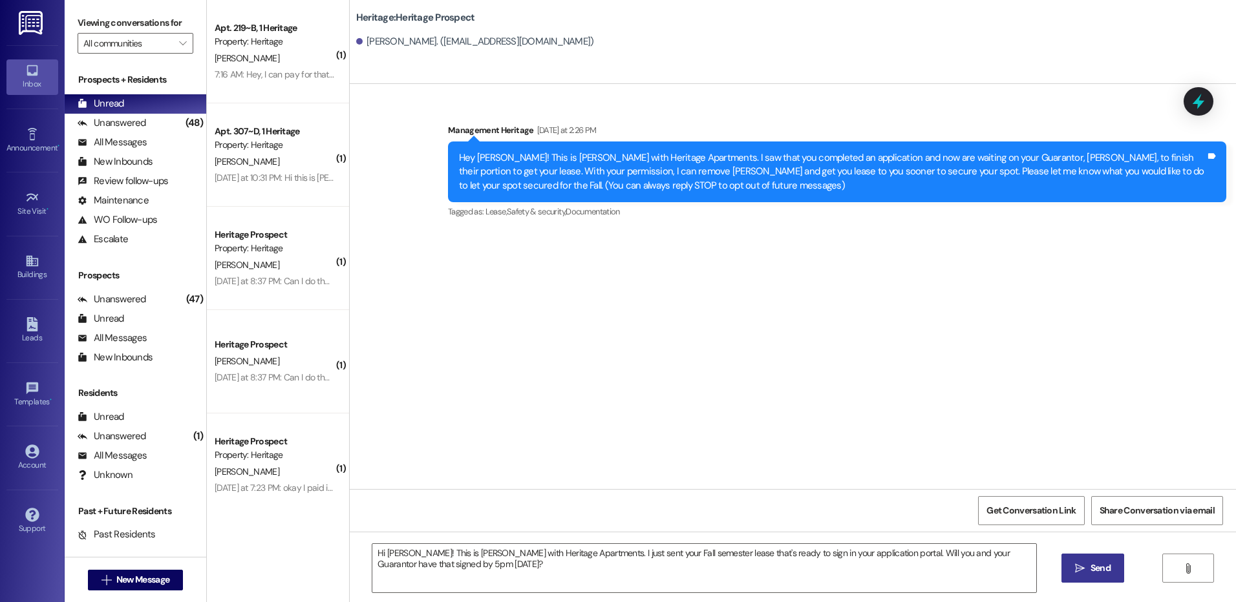
click at [1103, 559] on button " Send" at bounding box center [1092, 568] width 63 height 29
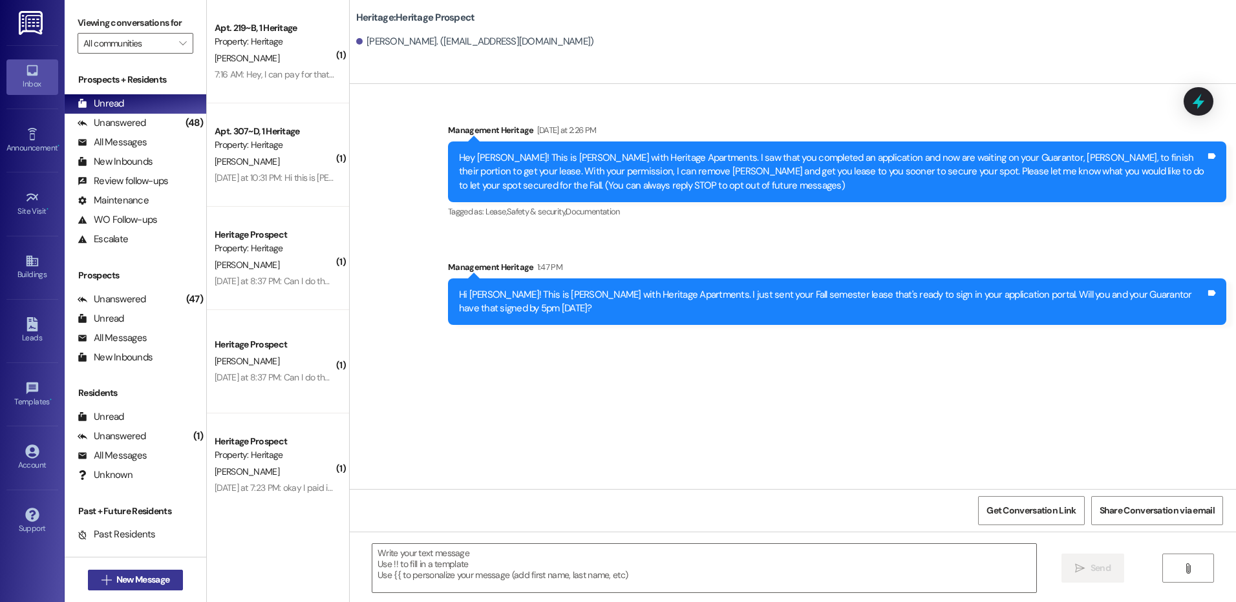
click at [147, 580] on span "New Message" at bounding box center [142, 580] width 53 height 14
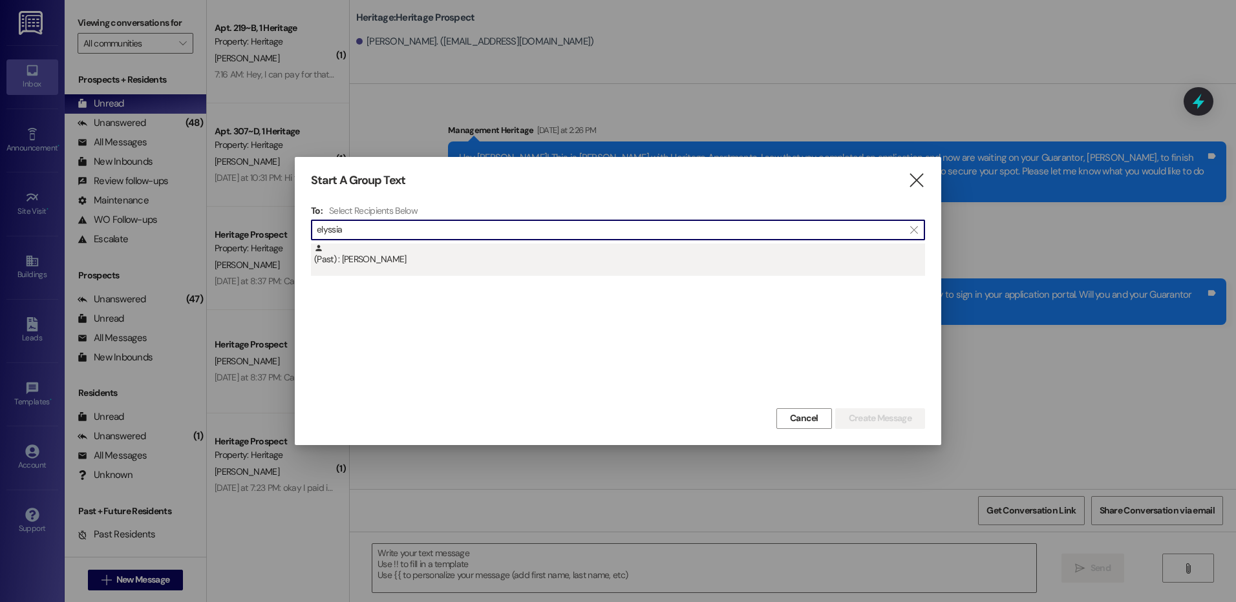
type input "elyssia"
click at [633, 247] on div "(Past) : [PERSON_NAME]" at bounding box center [619, 255] width 611 height 23
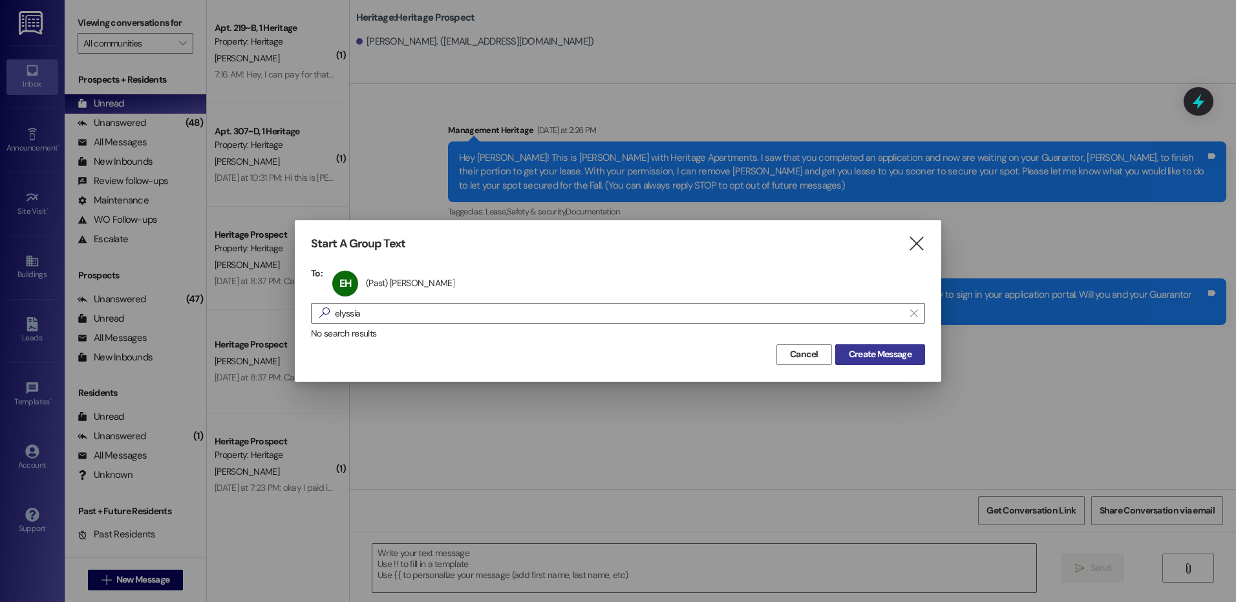
click at [838, 352] on button "Create Message" at bounding box center [880, 355] width 90 height 21
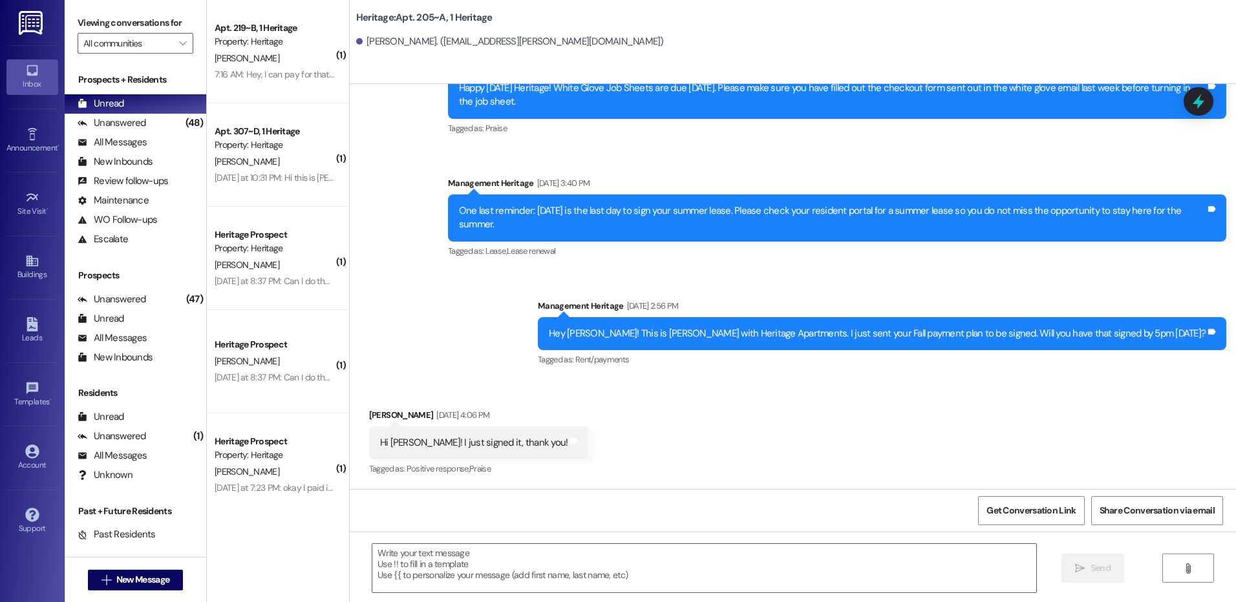
scroll to position [15682, 0]
click at [493, 557] on textarea at bounding box center [703, 568] width 663 height 48
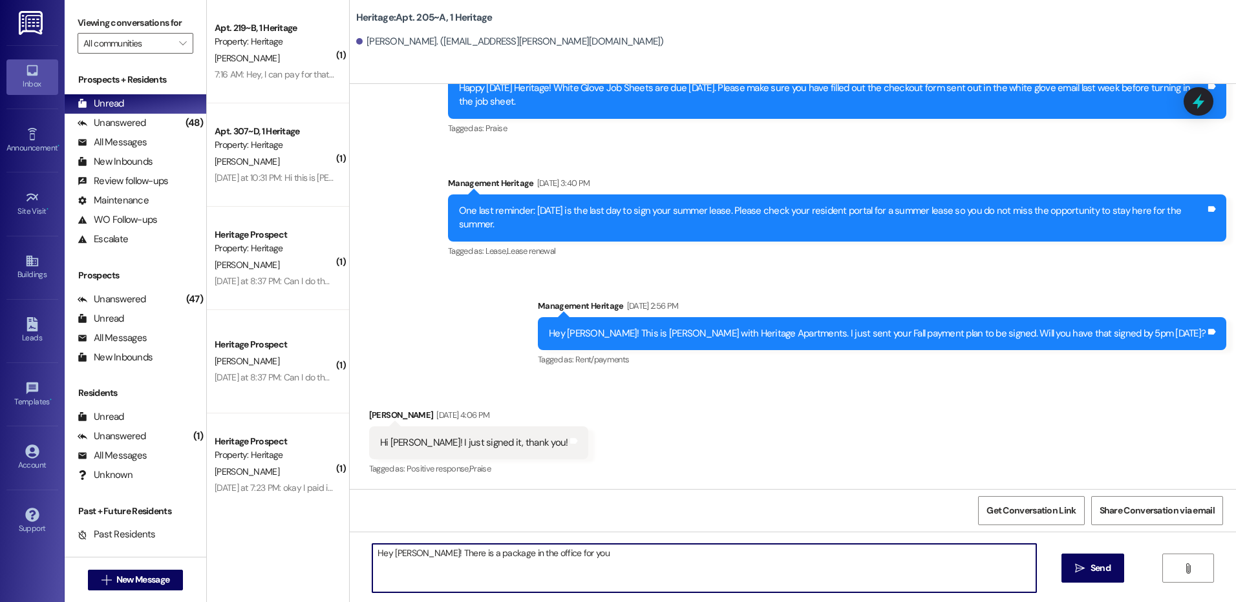
type textarea "Hey [PERSON_NAME]! There is a package in the office for you."
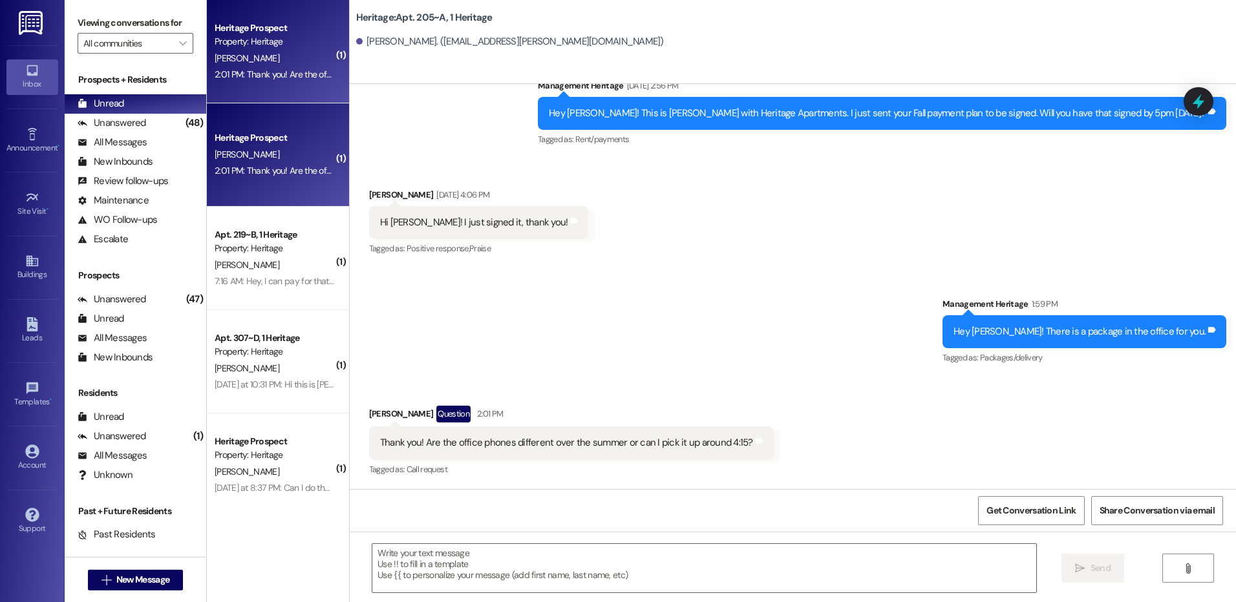
scroll to position [15903, 0]
click at [557, 582] on textarea at bounding box center [703, 568] width 663 height 48
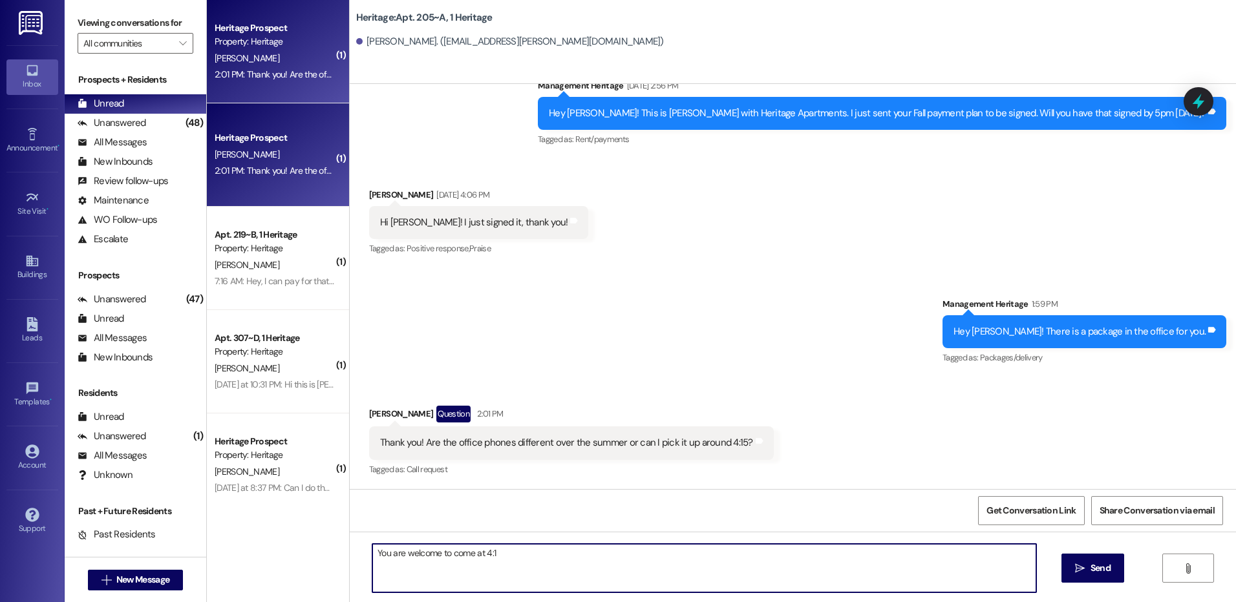
type textarea "You are welcome to come at 4:15"
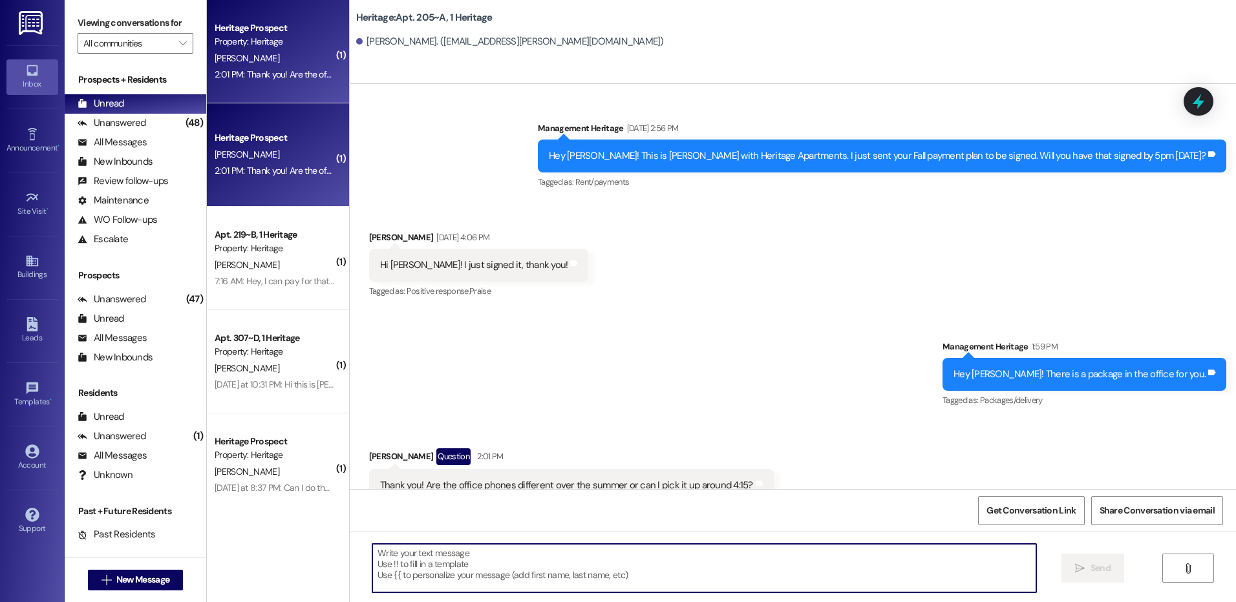
scroll to position [15993, 0]
